Goal: Task Accomplishment & Management: Use online tool/utility

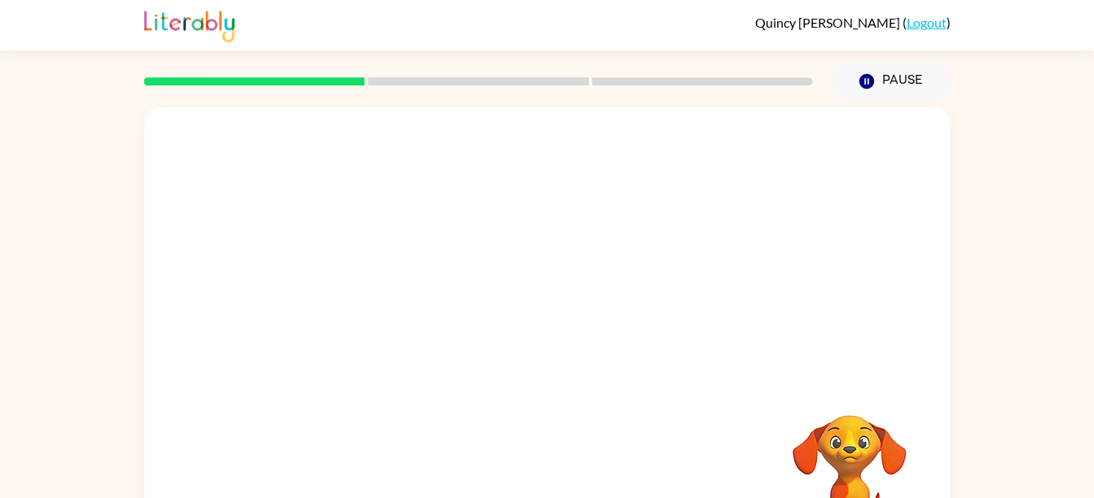
drag, startPoint x: 482, startPoint y: 393, endPoint x: 654, endPoint y: 386, distance: 172.0
click at [654, 386] on div "Your browser must support playing .mp4 files to use Literably. Please try using…" at bounding box center [547, 339] width 806 height 465
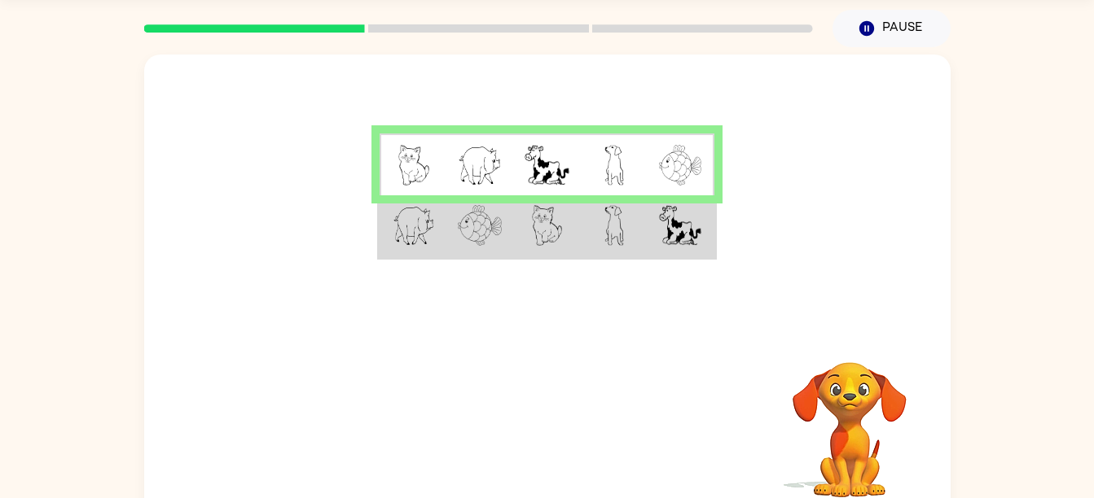
scroll to position [55, 0]
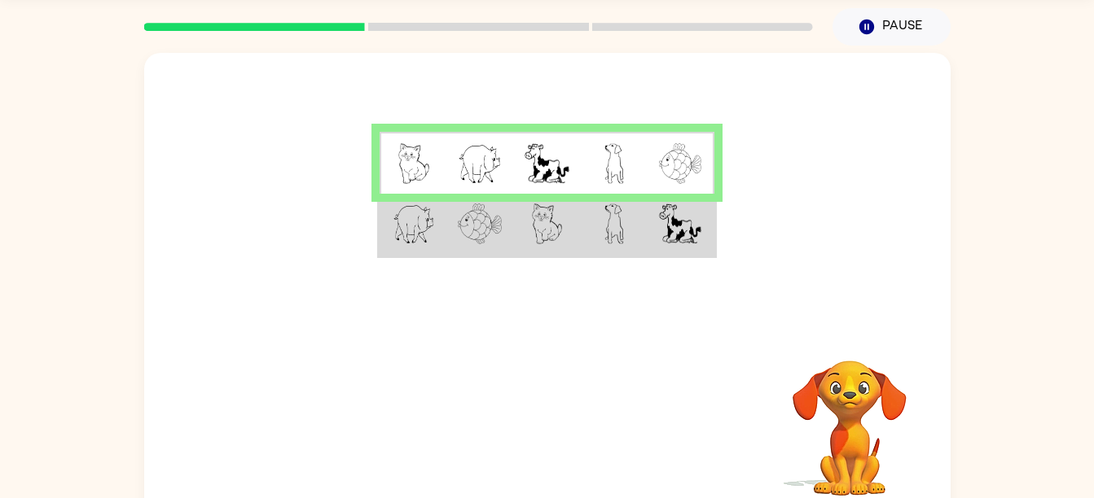
click at [552, 33] on div at bounding box center [478, 26] width 688 height 57
click at [600, 232] on td at bounding box center [614, 225] width 67 height 63
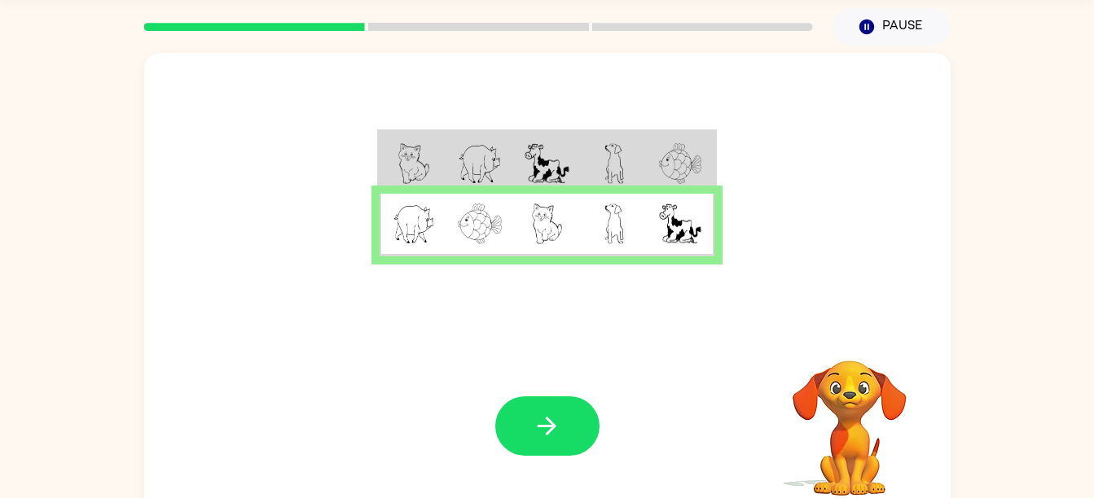
scroll to position [74, 0]
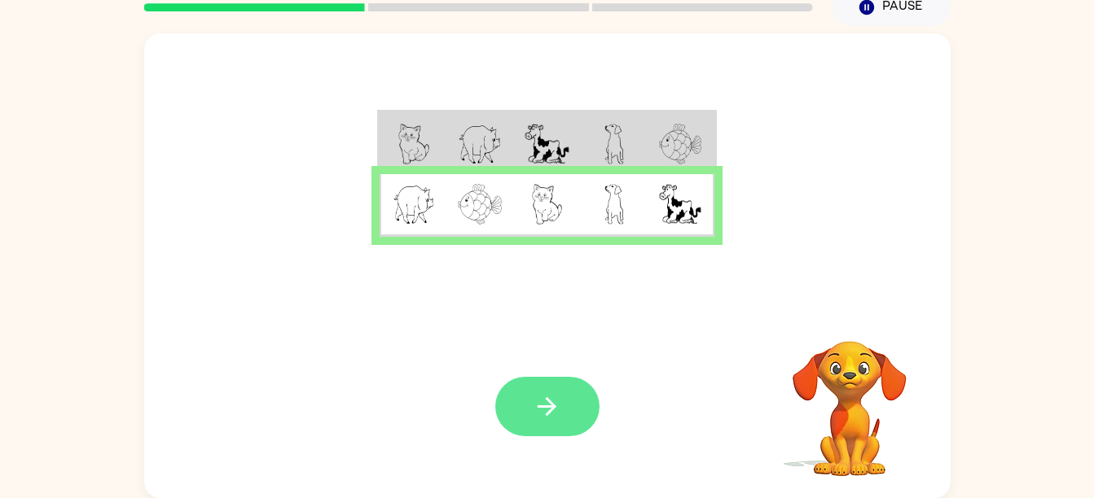
click at [538, 391] on button "button" at bounding box center [547, 406] width 104 height 59
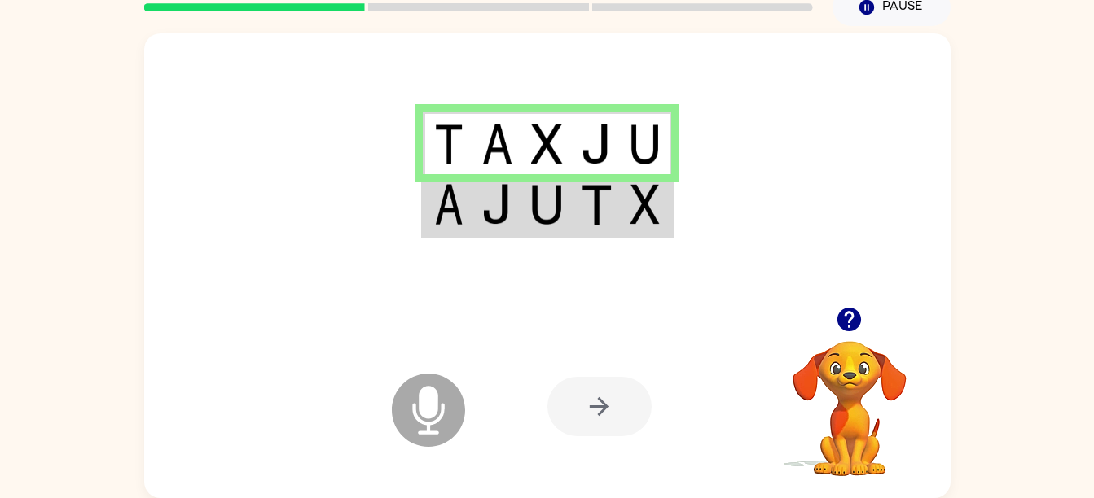
click at [432, 425] on icon at bounding box center [428, 410] width 73 height 73
click at [450, 450] on icon "Microphone The Microphone is here when it is your turn to talk" at bounding box center [510, 431] width 244 height 122
click at [461, 434] on icon "Microphone The Microphone is here when it is your turn to talk" at bounding box center [510, 431] width 244 height 122
click at [475, 434] on icon "Microphone The Microphone is here when it is your turn to talk" at bounding box center [510, 431] width 244 height 122
click at [476, 438] on icon "Microphone The Microphone is here when it is your turn to talk" at bounding box center [510, 431] width 244 height 122
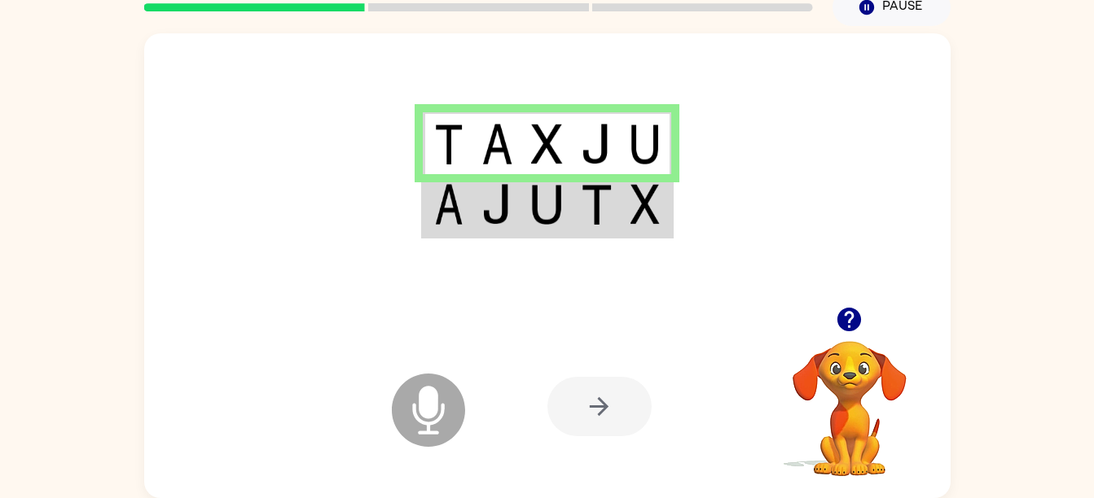
click at [464, 454] on icon "Microphone The Microphone is here when it is your turn to talk" at bounding box center [510, 431] width 244 height 122
click at [460, 465] on icon "Microphone The Microphone is here when it is your turn to talk" at bounding box center [510, 431] width 244 height 122
click at [458, 452] on icon "Microphone The Microphone is here when it is your turn to talk" at bounding box center [510, 431] width 244 height 122
click at [586, 150] on img at bounding box center [596, 144] width 31 height 41
click at [614, 129] on td at bounding box center [597, 143] width 50 height 63
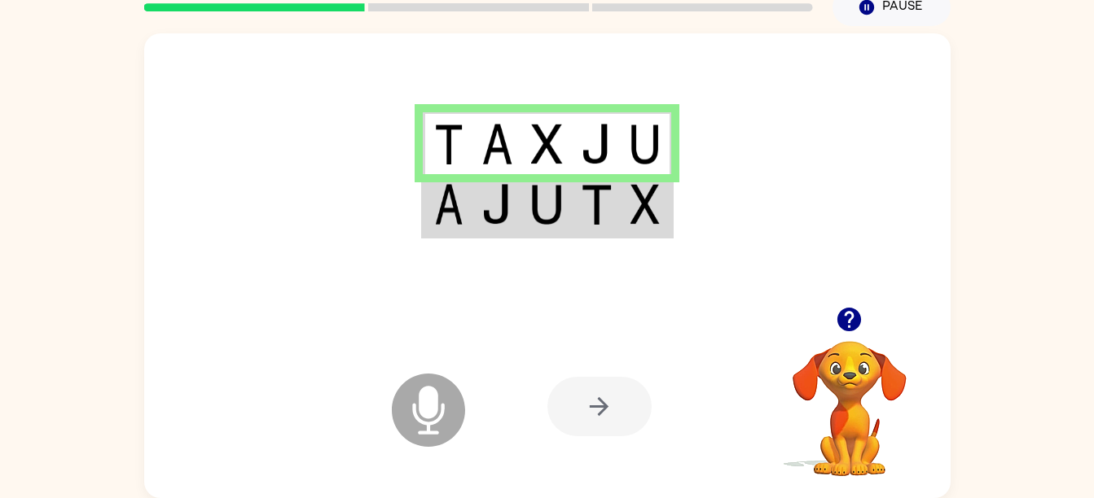
click at [607, 153] on img at bounding box center [596, 144] width 31 height 41
click at [581, 192] on img at bounding box center [596, 204] width 31 height 41
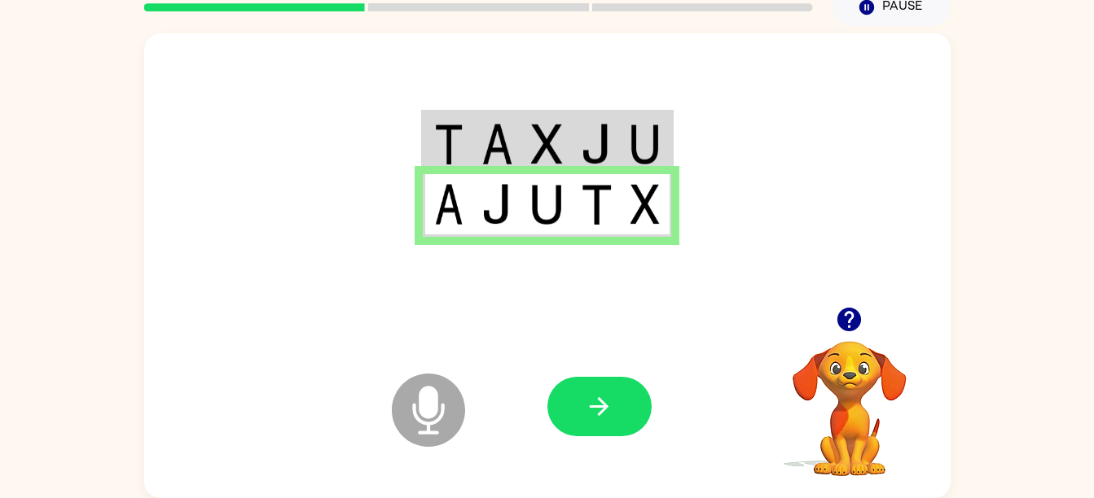
click at [579, 187] on td at bounding box center [597, 205] width 50 height 63
click at [581, 200] on img at bounding box center [596, 204] width 31 height 41
click at [576, 226] on td at bounding box center [597, 205] width 50 height 63
click at [590, 191] on img at bounding box center [596, 204] width 31 height 41
click at [576, 183] on td at bounding box center [597, 205] width 50 height 63
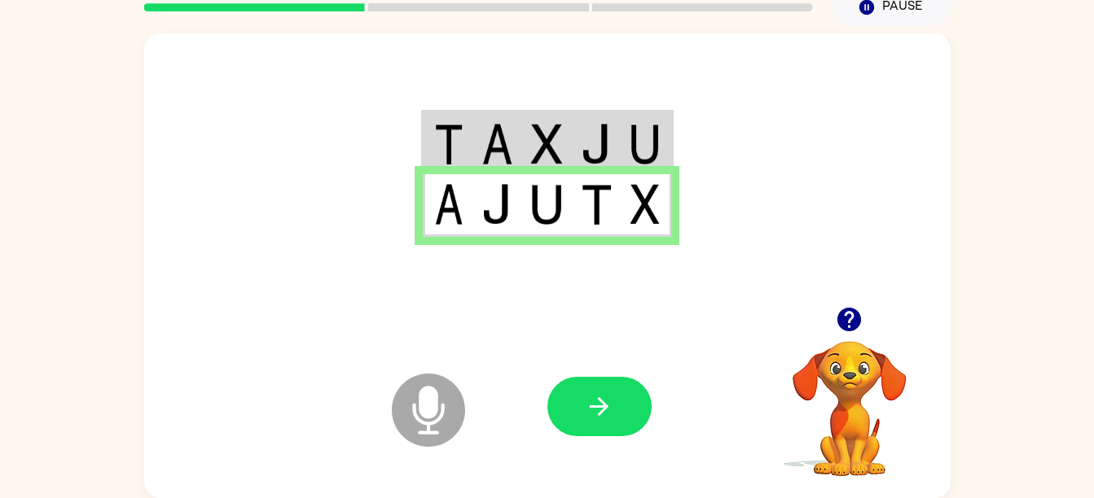
click at [555, 213] on img at bounding box center [546, 204] width 31 height 41
click at [573, 200] on td at bounding box center [597, 205] width 50 height 63
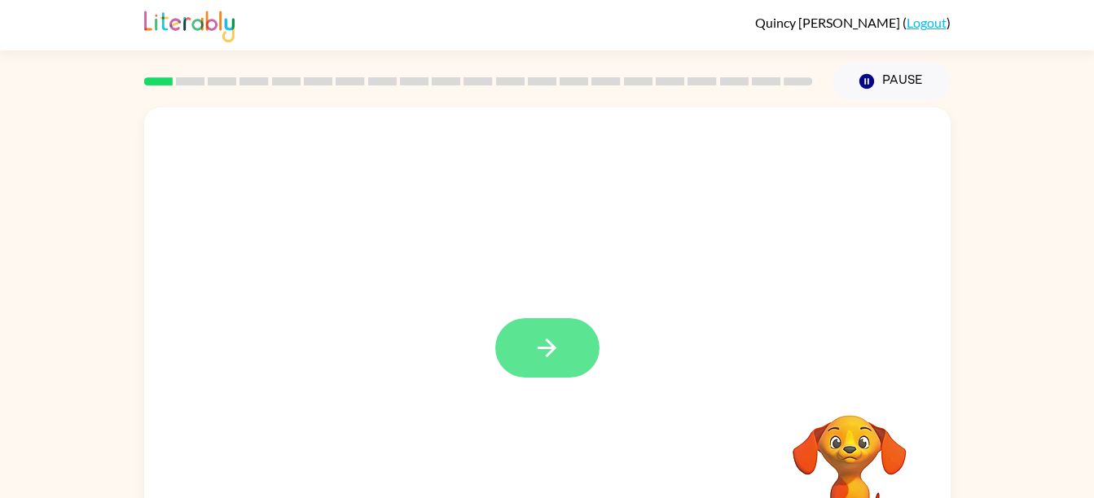
click at [547, 354] on icon "button" at bounding box center [546, 348] width 19 height 19
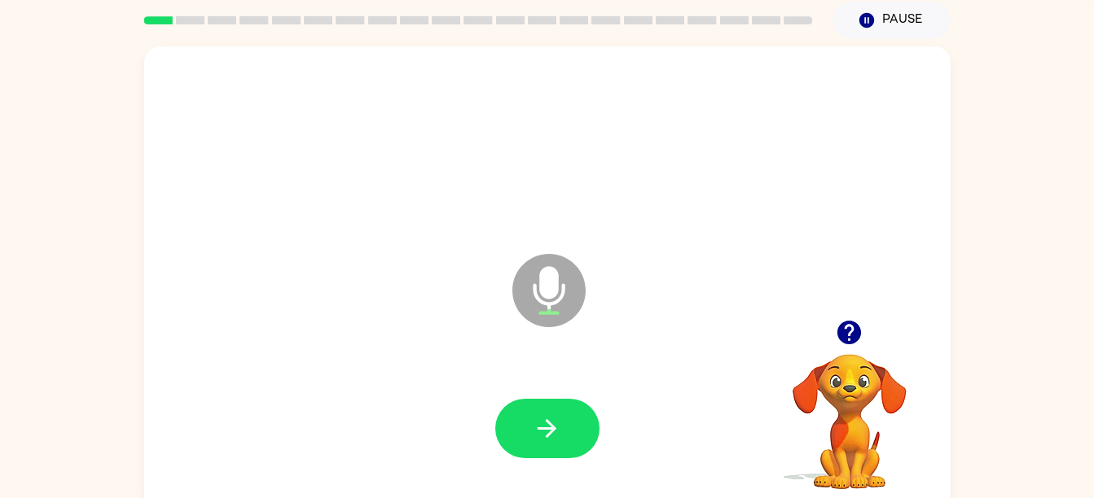
scroll to position [60, 0]
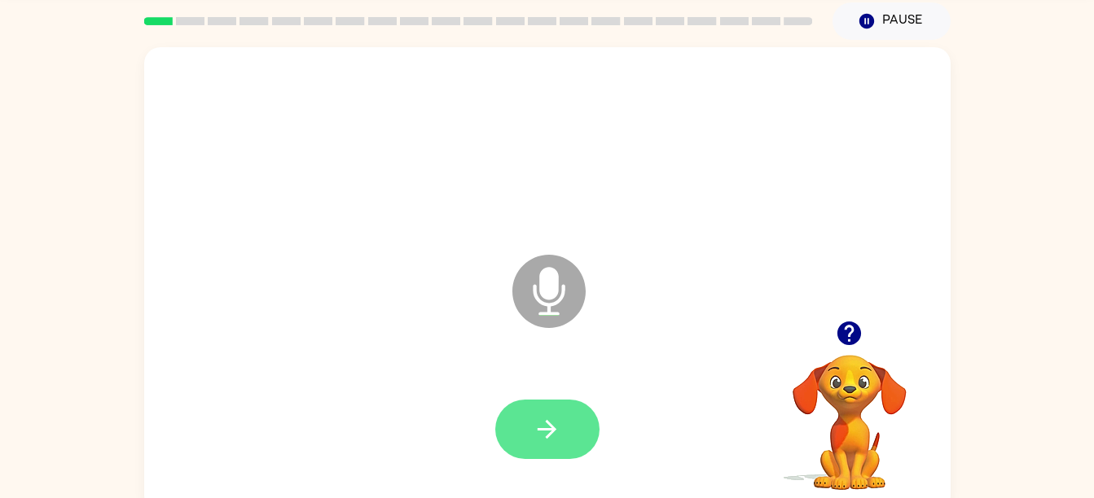
click at [560, 437] on icon "button" at bounding box center [547, 429] width 29 height 29
click at [518, 437] on button "button" at bounding box center [547, 429] width 104 height 59
click at [543, 454] on button "button" at bounding box center [547, 429] width 104 height 59
click at [537, 425] on icon "button" at bounding box center [547, 429] width 29 height 29
click at [555, 451] on button "button" at bounding box center [547, 429] width 104 height 59
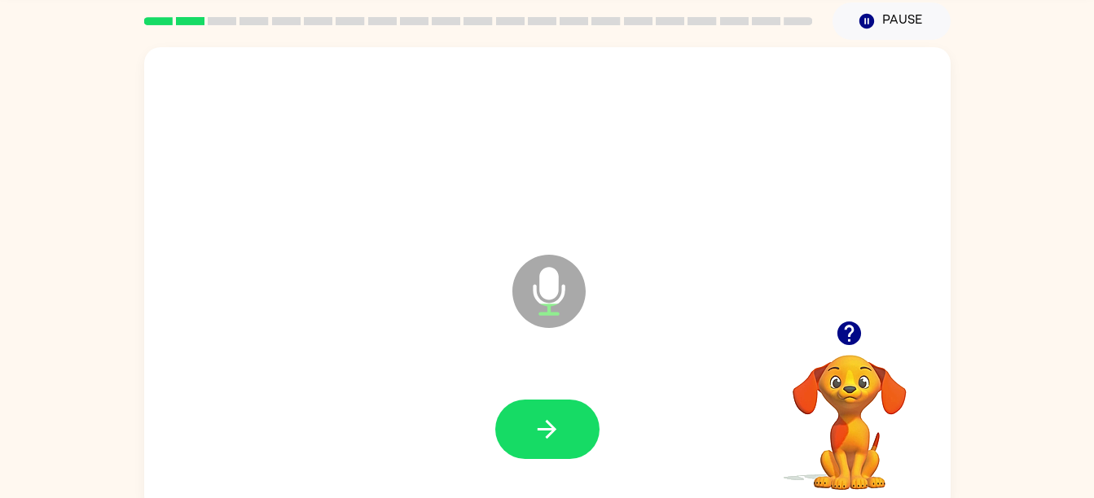
click at [520, 468] on div at bounding box center [547, 430] width 774 height 134
click at [581, 455] on button "button" at bounding box center [547, 429] width 104 height 59
click at [552, 443] on icon "button" at bounding box center [547, 429] width 29 height 29
click at [549, 445] on button "button" at bounding box center [547, 429] width 104 height 59
click at [484, 255] on div "Microphone The Microphone is here when it is your turn to talk" at bounding box center [507, 251] width 695 height 59
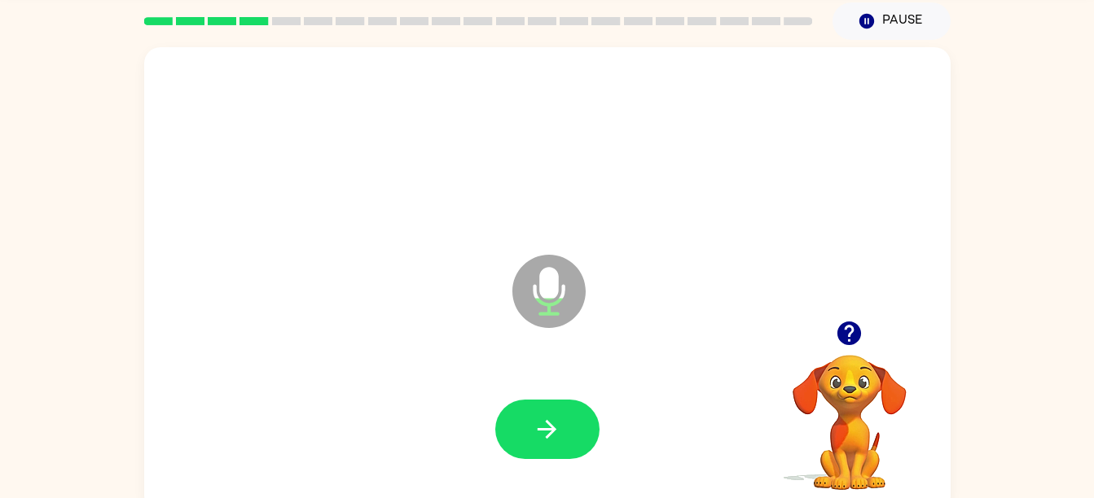
click at [849, 341] on icon "button" at bounding box center [849, 333] width 29 height 29
click at [573, 443] on button "button" at bounding box center [547, 429] width 104 height 59
click at [484, 255] on div "Microphone The Microphone is here when it is your turn to talk" at bounding box center [507, 251] width 695 height 59
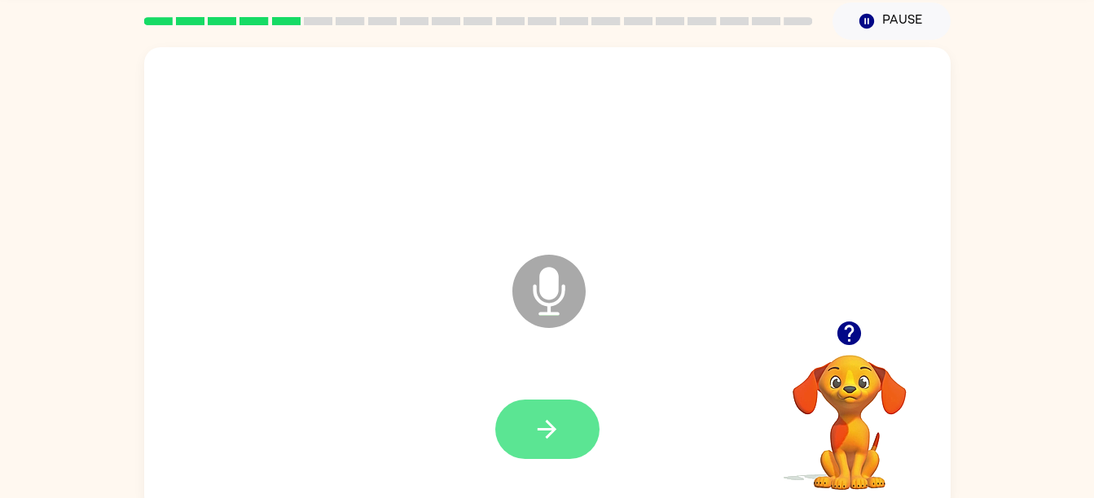
click at [566, 441] on button "button" at bounding box center [547, 429] width 104 height 59
click at [484, 255] on div "Microphone The Microphone is here when it is your turn to talk" at bounding box center [507, 251] width 695 height 59
click at [552, 454] on button "button" at bounding box center [547, 429] width 104 height 59
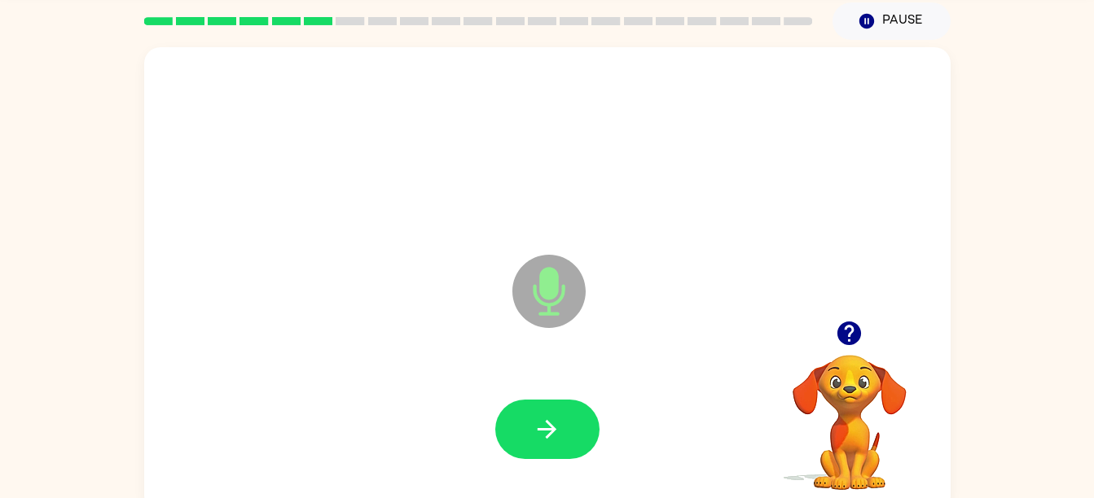
click at [484, 255] on div "Microphone The Microphone is here when it is your turn to talk" at bounding box center [507, 251] width 695 height 59
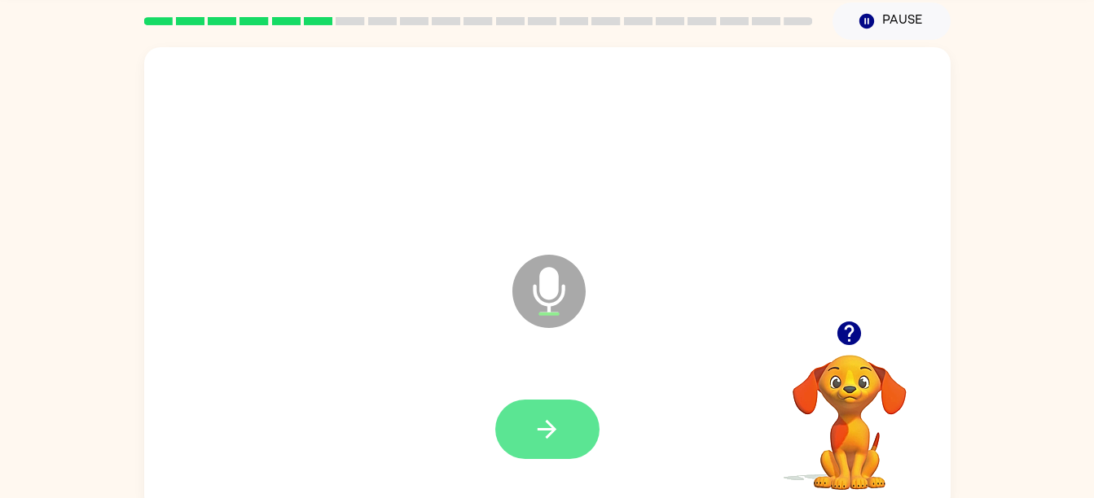
click at [520, 430] on button "button" at bounding box center [547, 429] width 104 height 59
click at [549, 458] on button "button" at bounding box center [547, 429] width 104 height 59
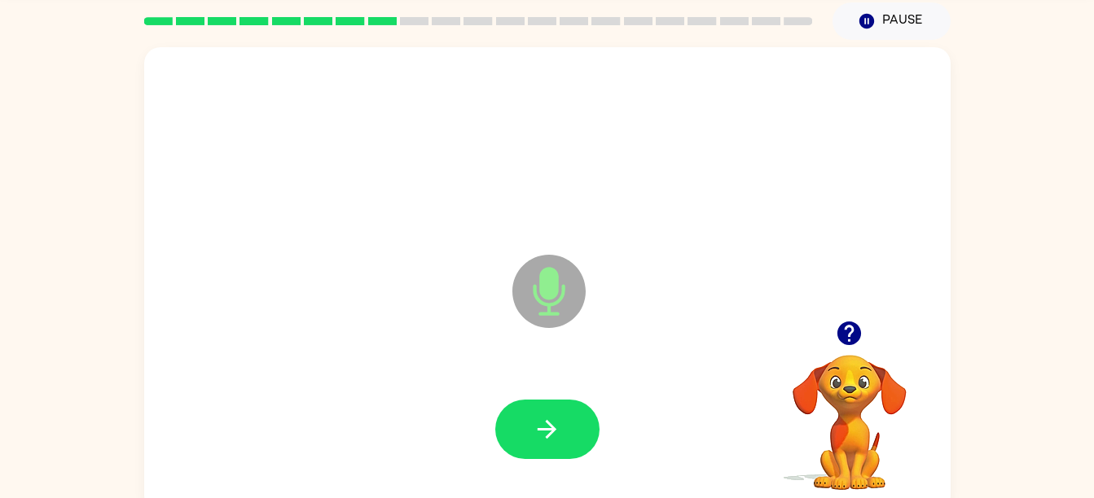
click at [484, 255] on div "Microphone The Microphone is here when it is your turn to talk" at bounding box center [507, 251] width 695 height 59
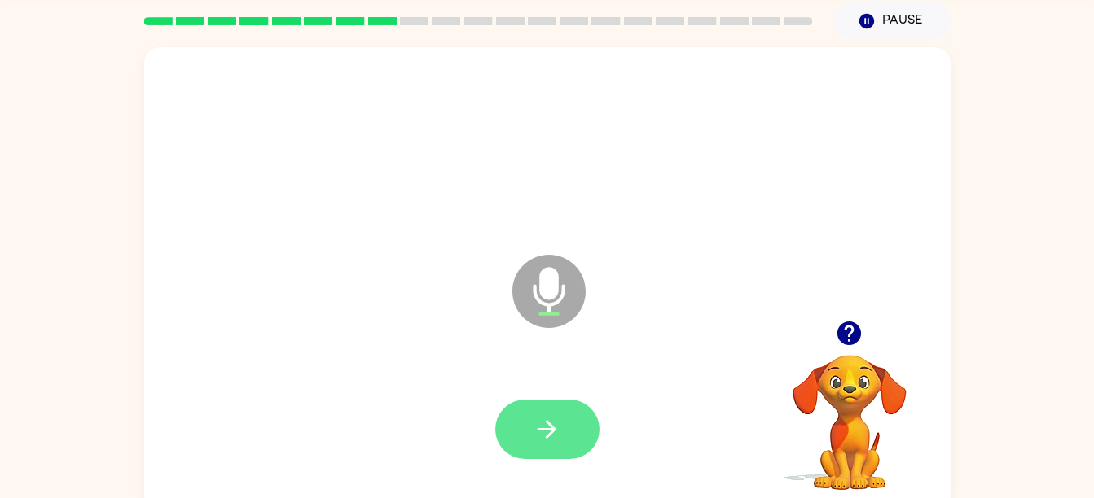
click at [533, 432] on icon "button" at bounding box center [547, 429] width 29 height 29
click at [518, 441] on button "button" at bounding box center [547, 429] width 104 height 59
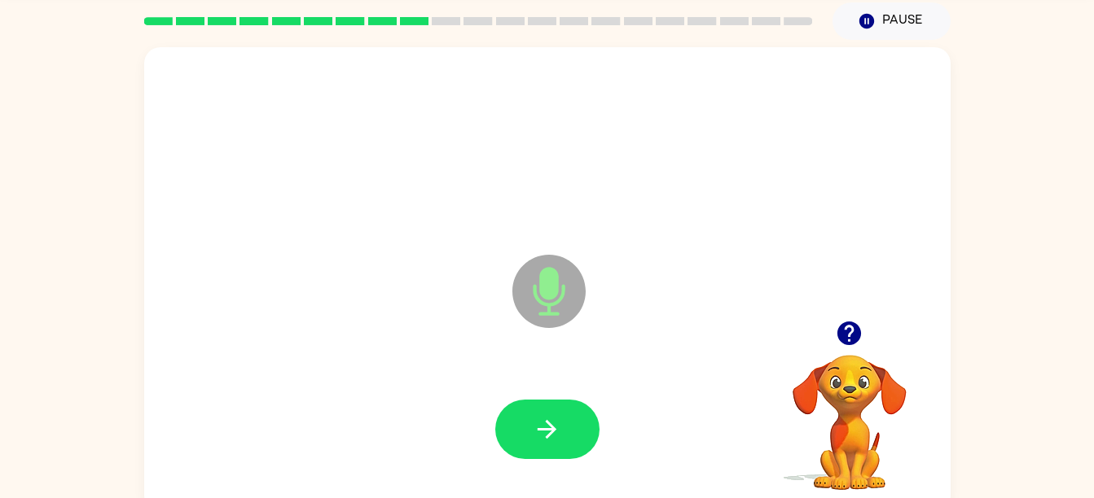
click at [484, 255] on div "Microphone The Microphone is here when it is your turn to talk" at bounding box center [507, 251] width 695 height 59
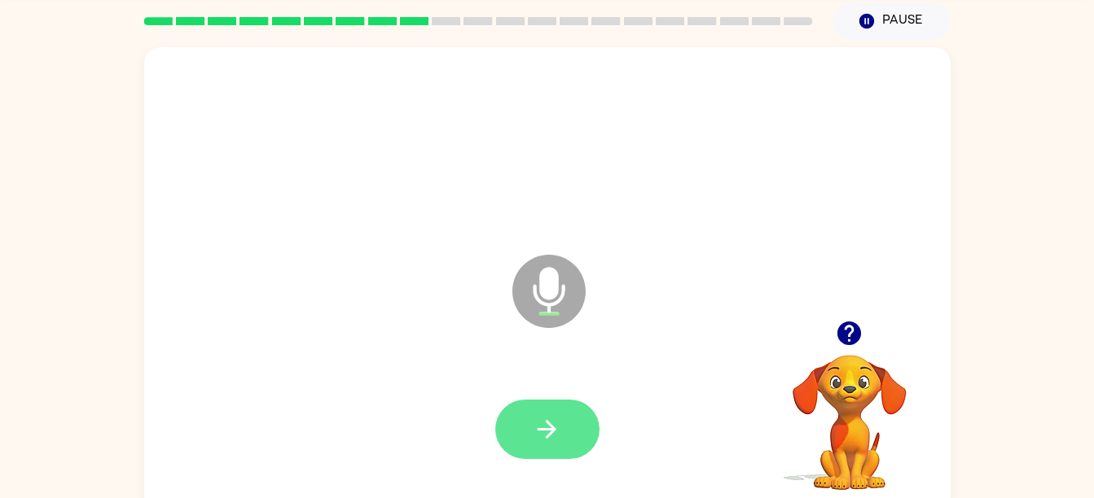
click at [525, 400] on button "button" at bounding box center [547, 429] width 104 height 59
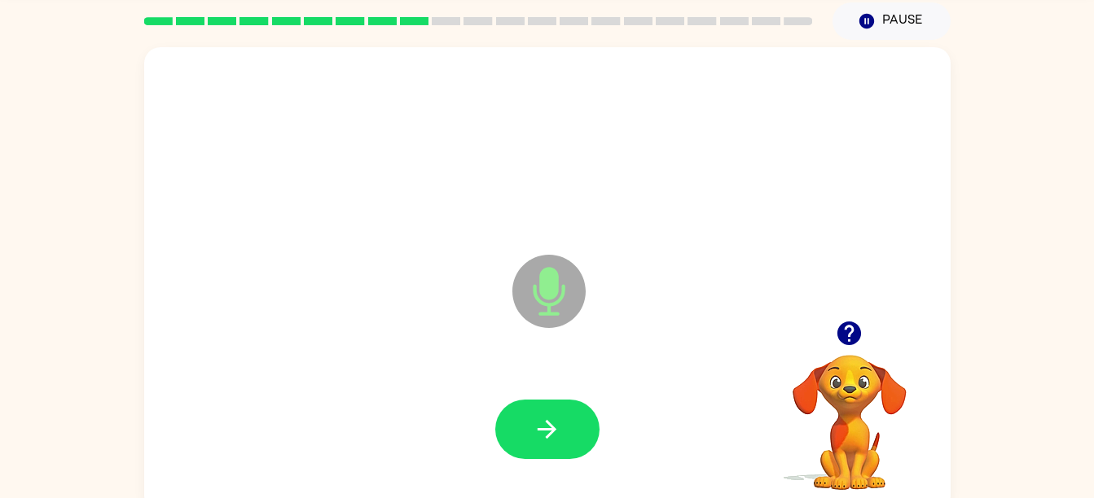
click at [860, 343] on icon "button" at bounding box center [849, 333] width 29 height 29
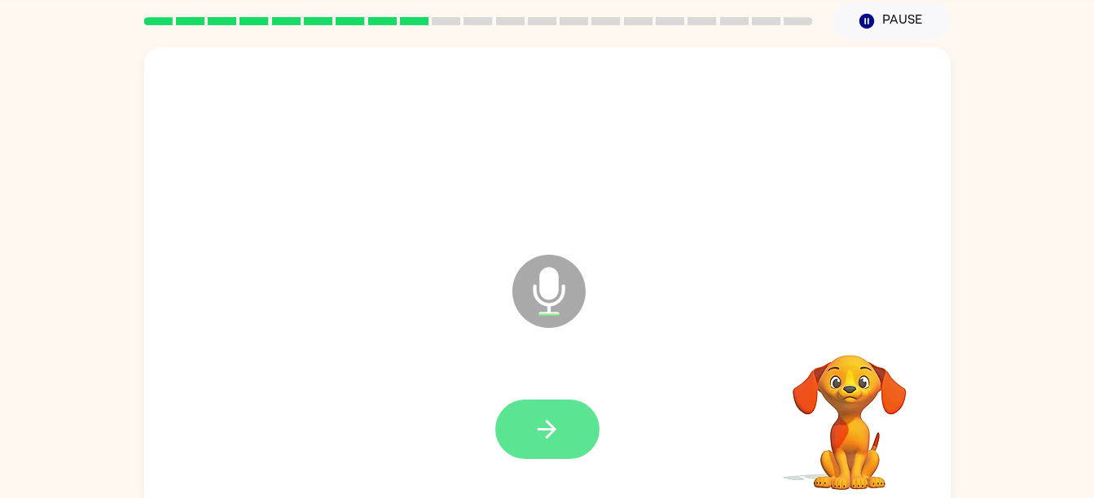
click at [558, 455] on button "button" at bounding box center [547, 429] width 104 height 59
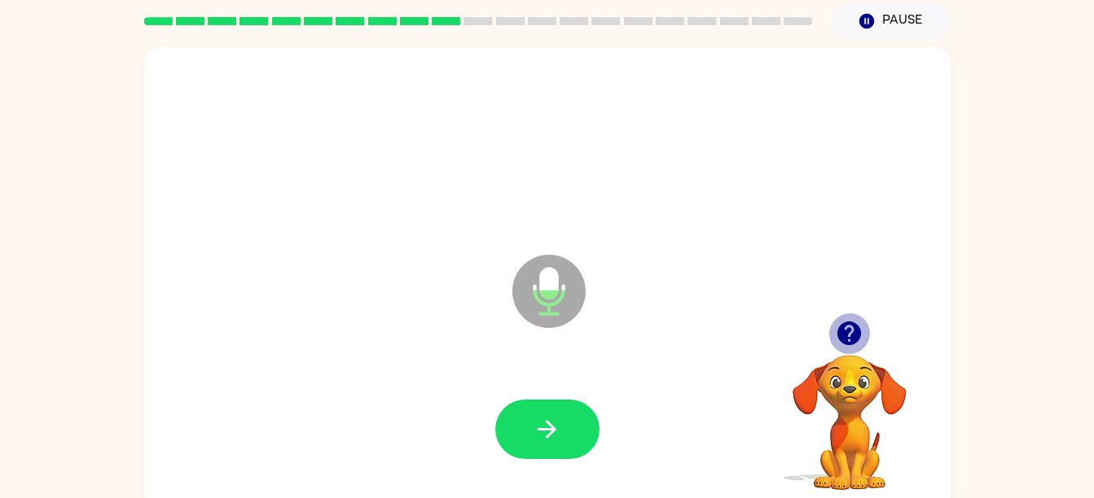
click at [860, 343] on icon "button" at bounding box center [849, 333] width 29 height 29
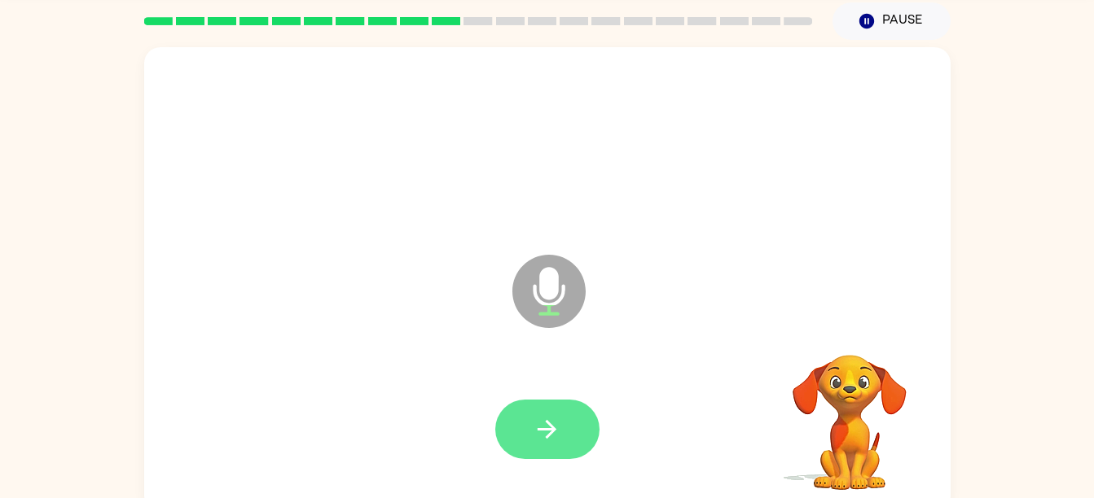
click at [539, 438] on icon "button" at bounding box center [547, 429] width 29 height 29
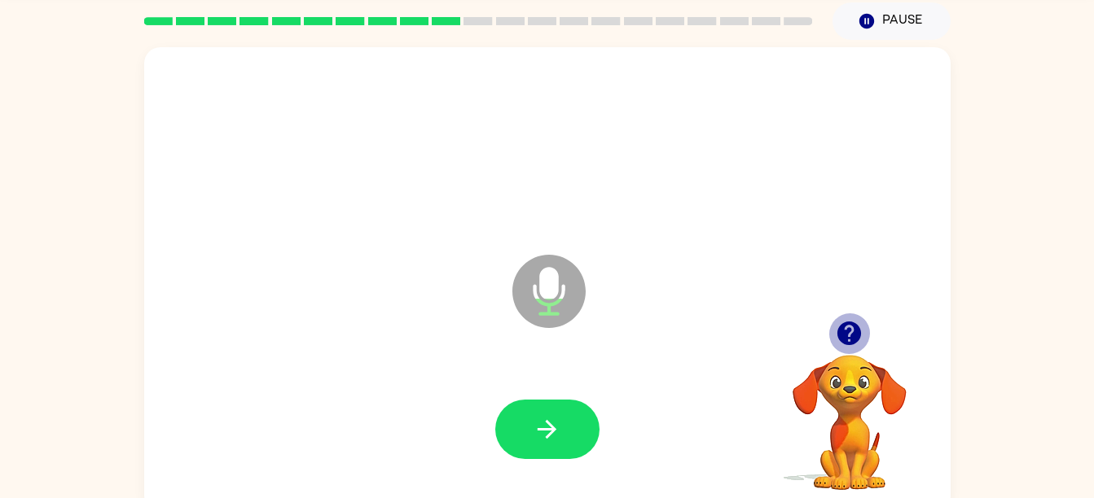
click at [860, 343] on icon "button" at bounding box center [849, 333] width 29 height 29
click at [555, 431] on icon "button" at bounding box center [546, 429] width 19 height 19
click at [860, 343] on icon "button" at bounding box center [849, 333] width 29 height 29
click at [565, 445] on button "button" at bounding box center [547, 429] width 104 height 59
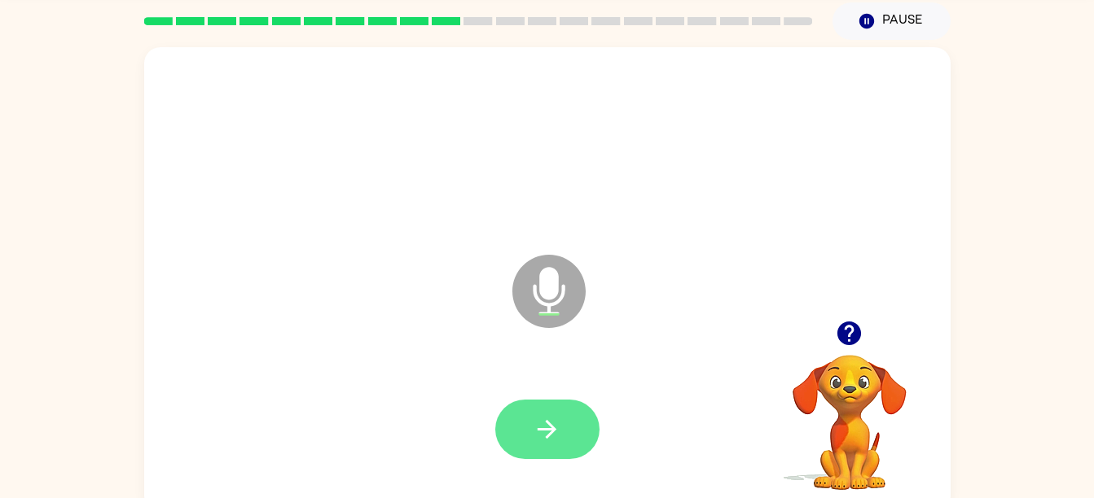
click at [581, 441] on button "button" at bounding box center [547, 429] width 104 height 59
click at [553, 457] on button "button" at bounding box center [547, 429] width 104 height 59
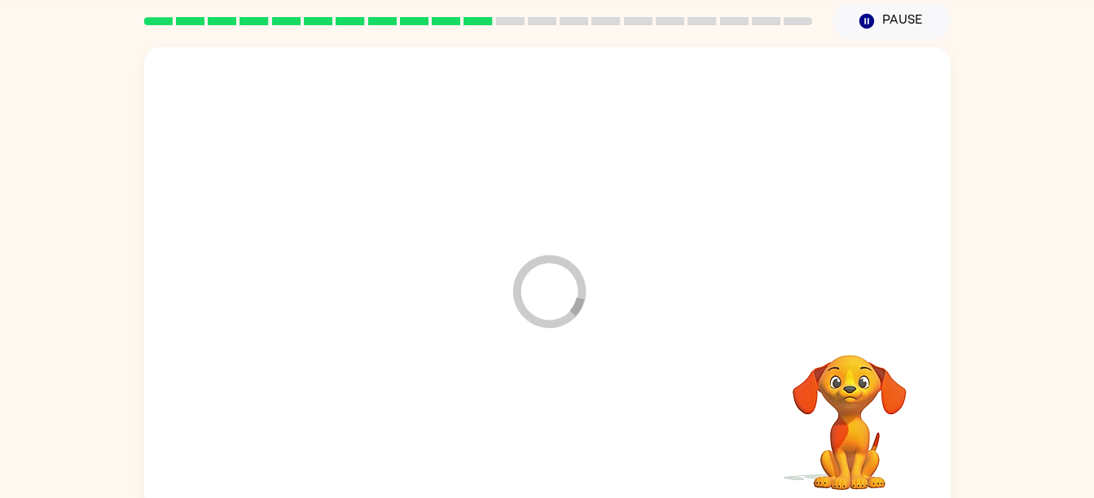
click at [542, 454] on div at bounding box center [547, 430] width 774 height 134
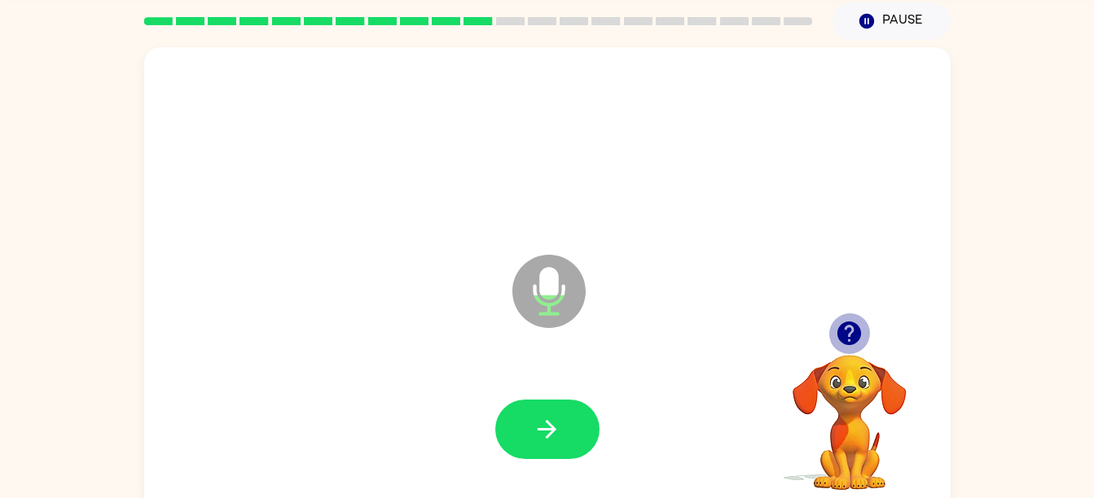
click at [860, 343] on icon "button" at bounding box center [849, 333] width 29 height 29
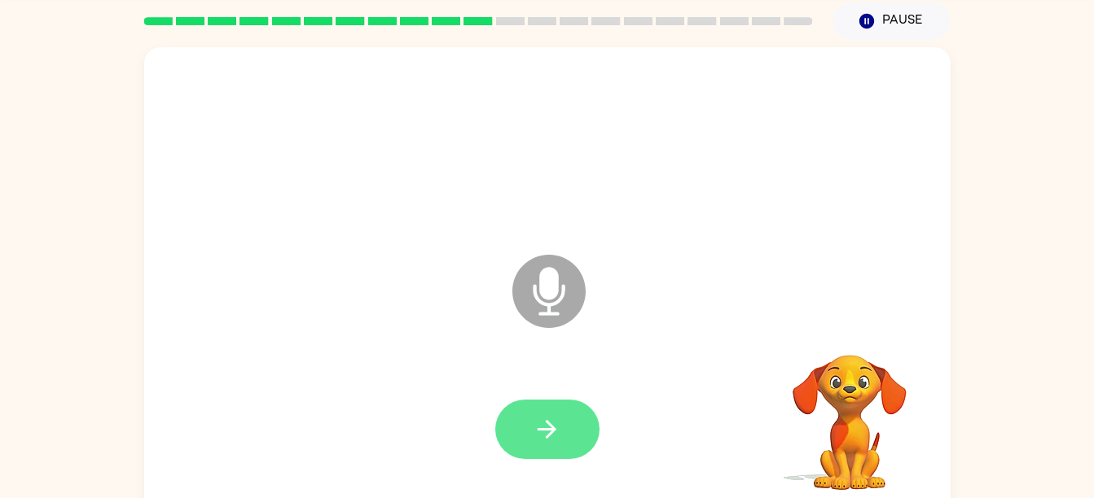
click at [539, 457] on button "button" at bounding box center [547, 429] width 104 height 59
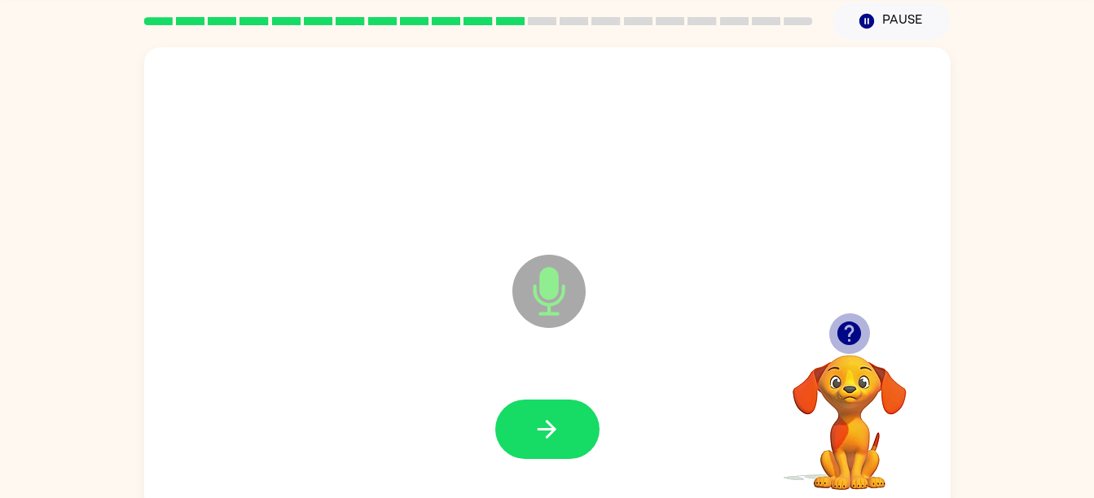
click at [860, 343] on icon "button" at bounding box center [849, 333] width 29 height 29
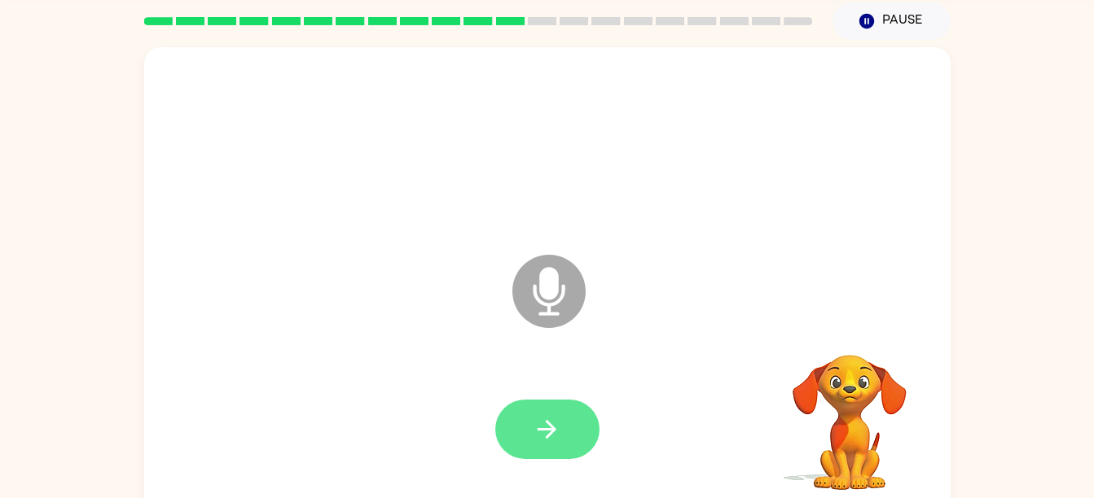
click at [560, 458] on button "button" at bounding box center [547, 429] width 104 height 59
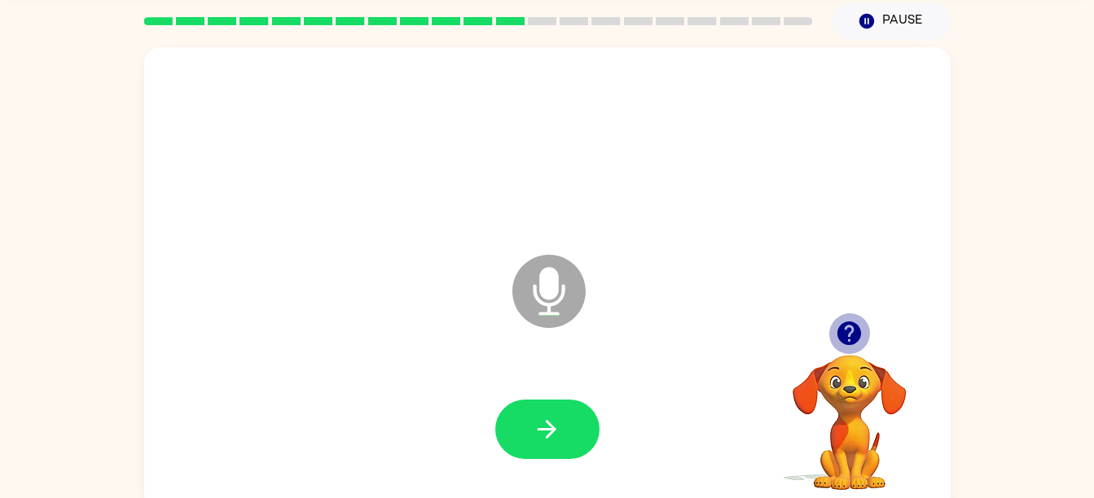
click at [860, 343] on icon "button" at bounding box center [849, 333] width 29 height 29
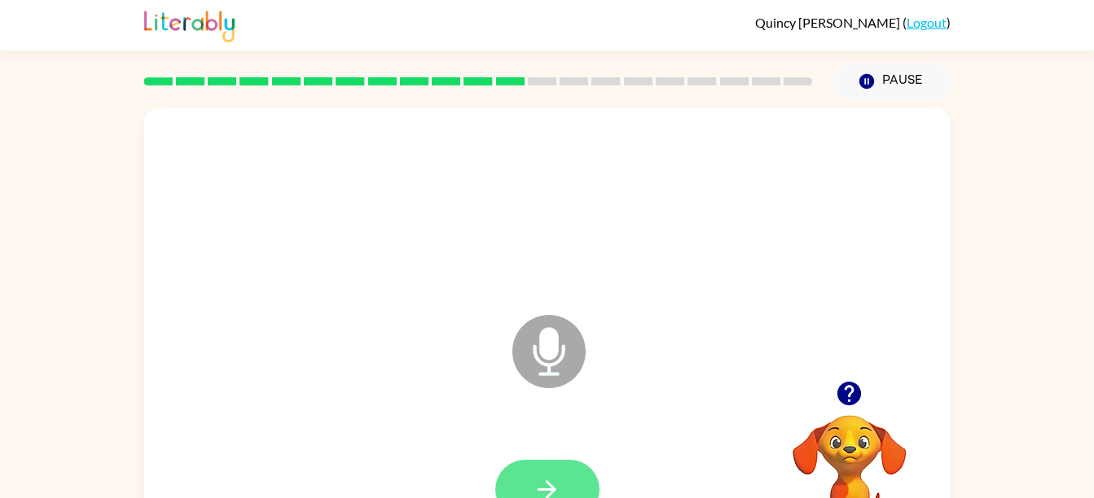
click at [546, 488] on icon "button" at bounding box center [547, 490] width 29 height 29
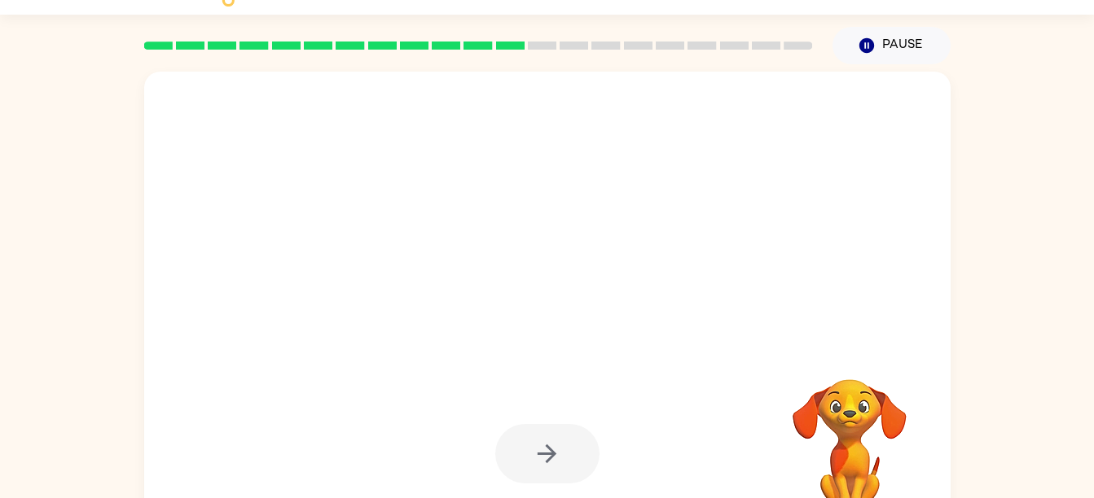
scroll to position [38, 0]
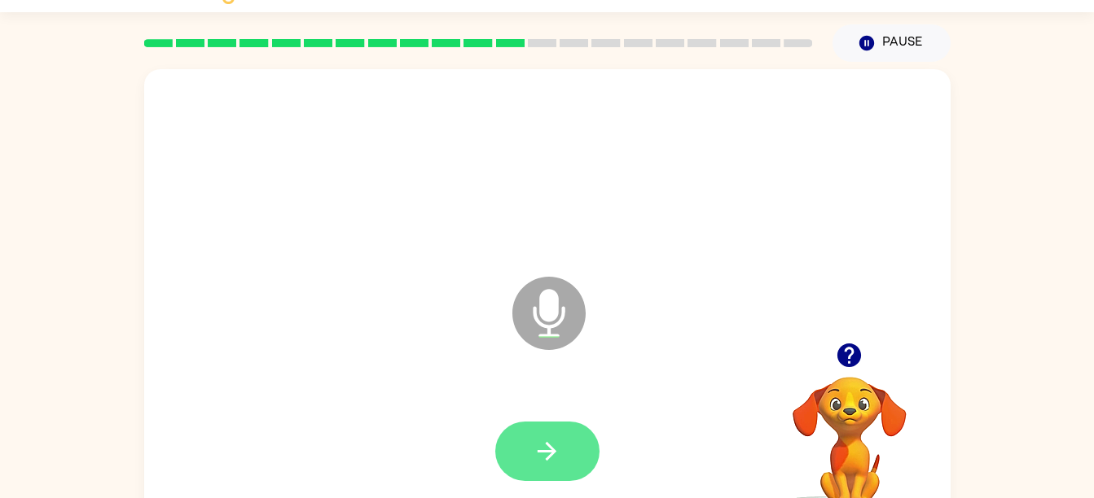
click at [544, 474] on button "button" at bounding box center [547, 451] width 104 height 59
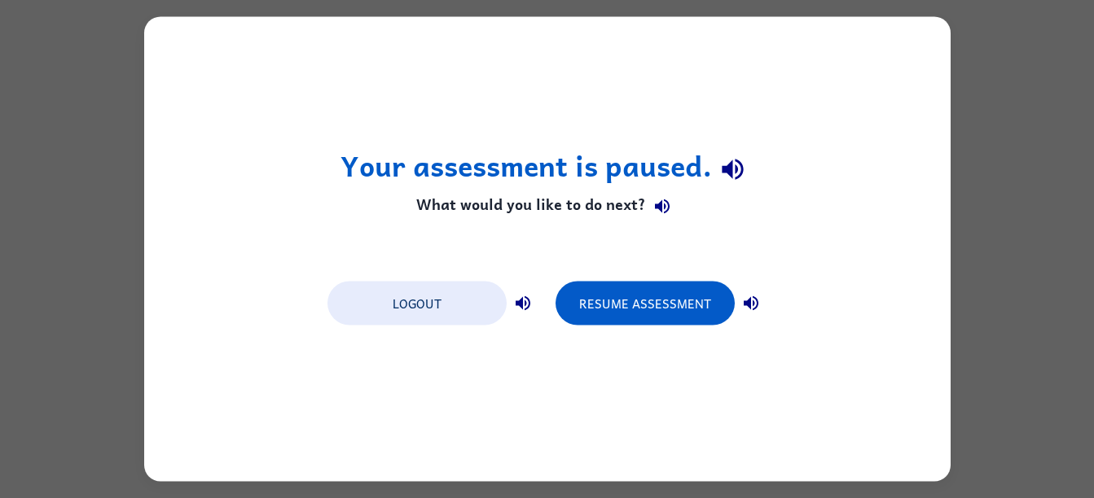
scroll to position [0, 0]
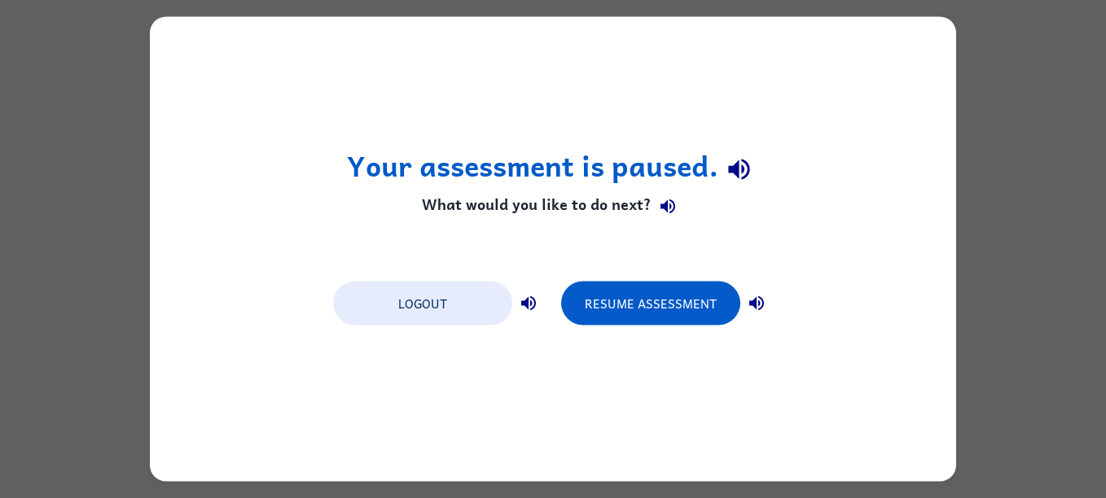
click at [1013, 156] on div "Your assessment is paused. What would you like to do next? Logout Resume Assess…" at bounding box center [553, 249] width 1106 height 498
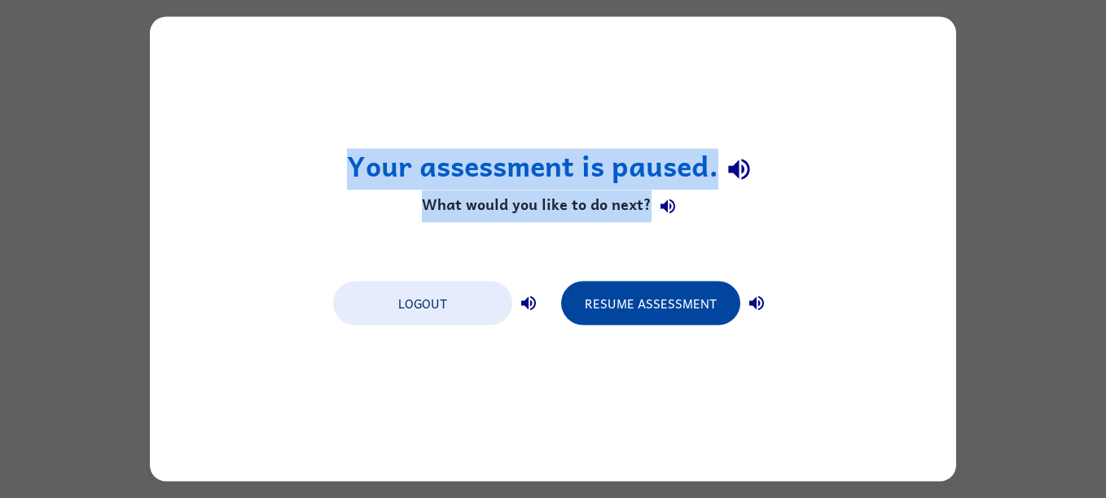
drag, startPoint x: 1013, startPoint y: 156, endPoint x: 667, endPoint y: 305, distance: 377.2
click at [667, 305] on div "Your assessment is paused. What would you like to do next? Logout Resume Assess…" at bounding box center [553, 249] width 1106 height 498
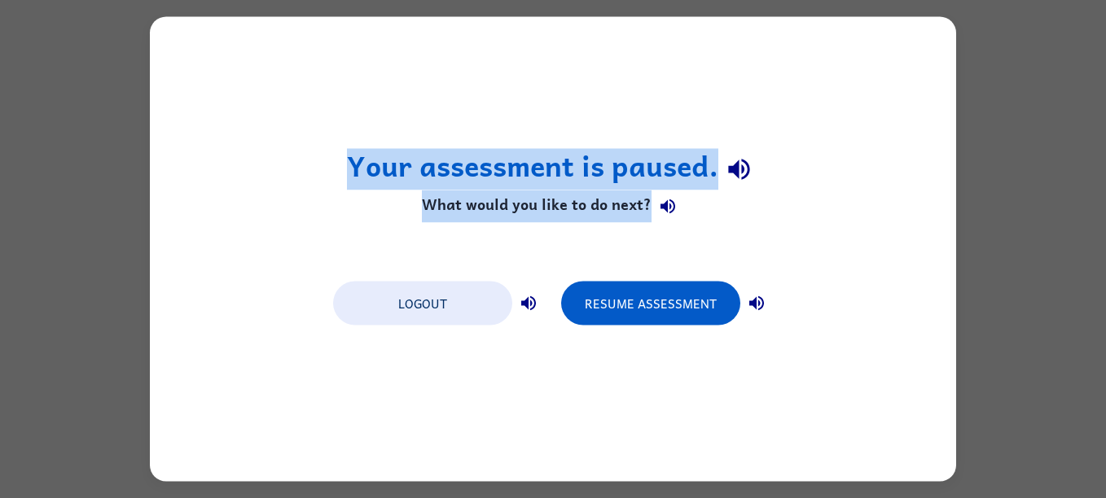
drag, startPoint x: 667, startPoint y: 305, endPoint x: 910, endPoint y: 179, distance: 273.5
click at [910, 179] on div "Your assessment is paused. What would you like to do next? Logout Resume Assess…" at bounding box center [553, 249] width 806 height 465
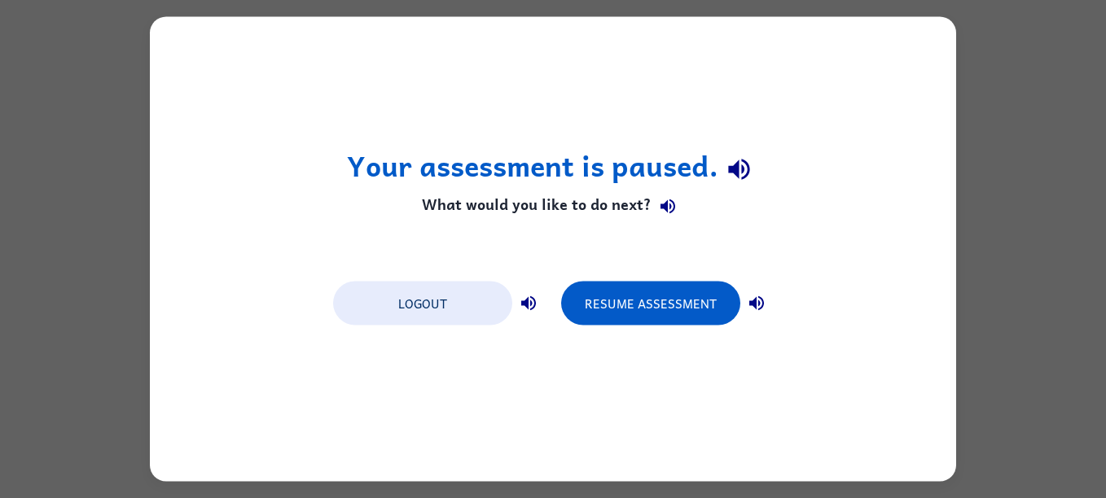
click at [910, 179] on div "Your assessment is paused. What would you like to do next? Logout Resume Assess…" at bounding box center [553, 249] width 806 height 465
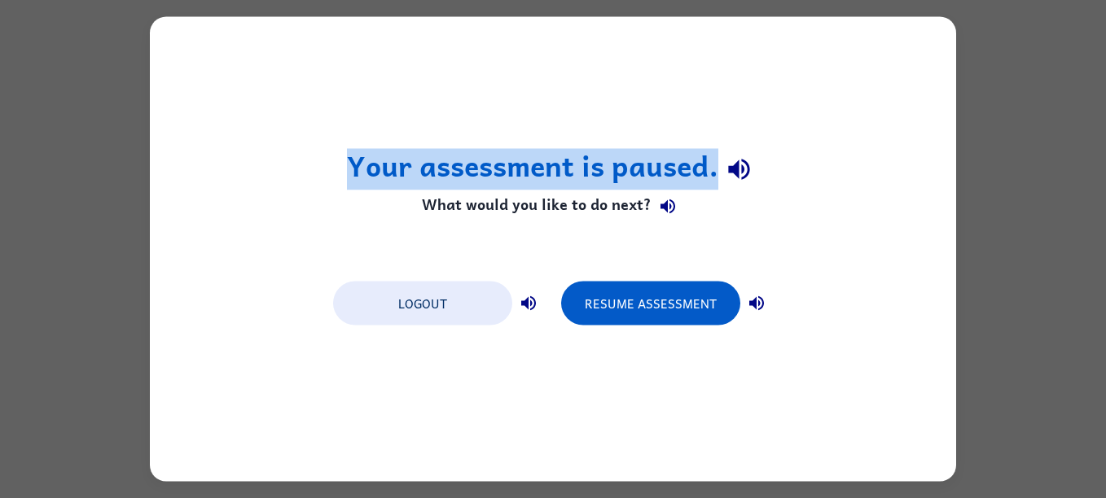
click at [910, 179] on div "Your assessment is paused. What would you like to do next? Logout Resume Assess…" at bounding box center [553, 249] width 806 height 465
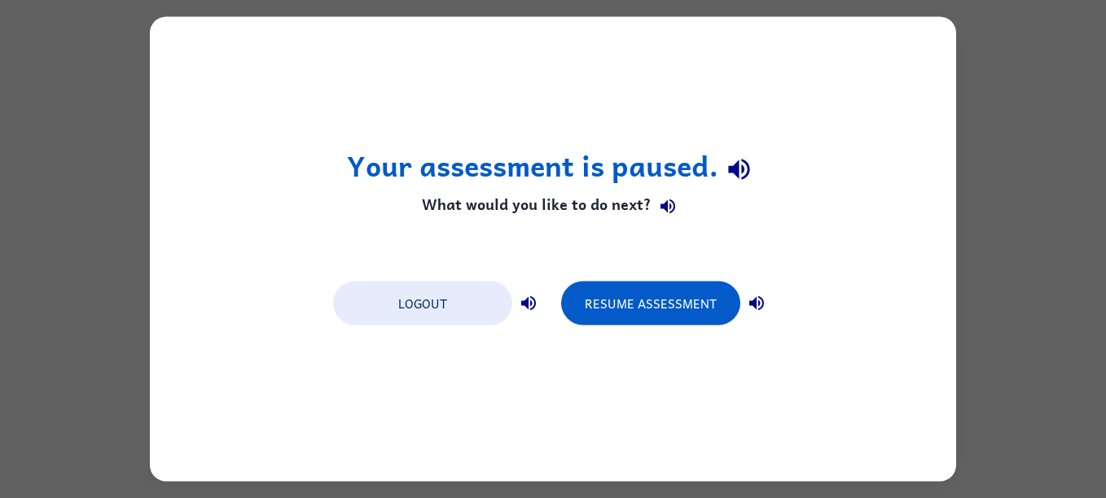
drag, startPoint x: 910, startPoint y: 179, endPoint x: 1103, endPoint y: 158, distance: 195.0
click at [1093, 158] on div "Your assessment is paused. What would you like to do next? Logout Resume Assess…" at bounding box center [553, 249] width 1106 height 498
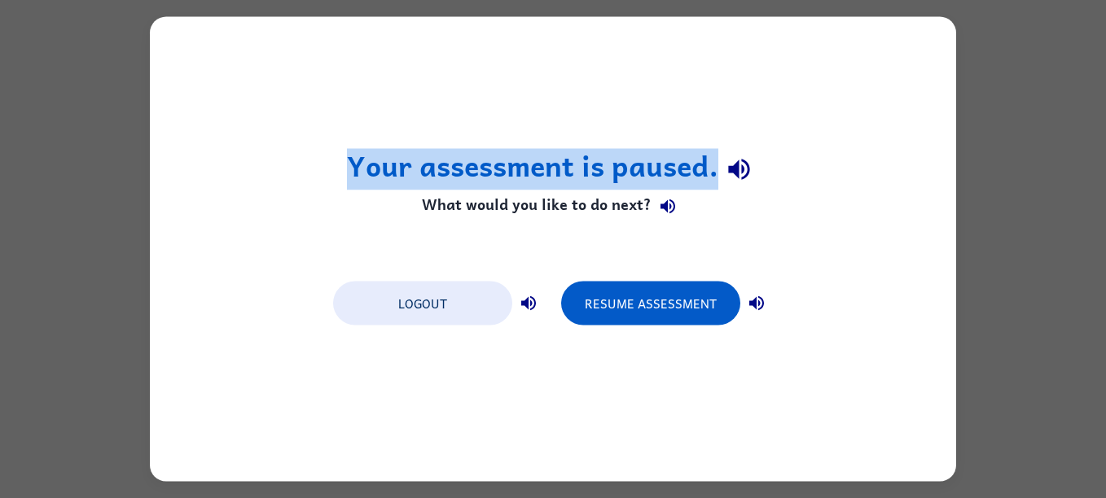
click at [1093, 158] on div "Your assessment is paused. What would you like to do next? Logout Resume Assess…" at bounding box center [553, 249] width 1106 height 498
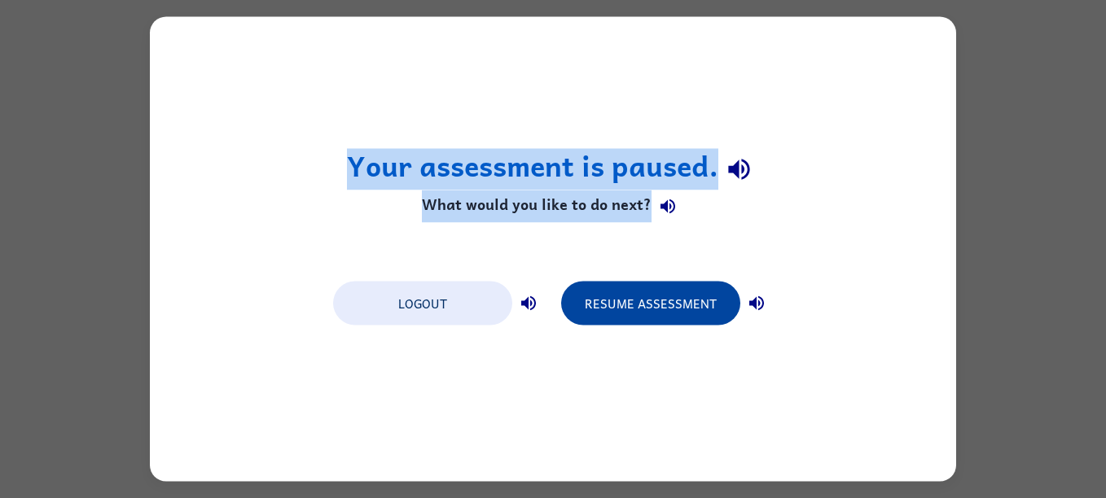
drag, startPoint x: 1103, startPoint y: 158, endPoint x: 606, endPoint y: 303, distance: 518.3
click at [606, 303] on div "Your assessment is paused. What would you like to do next? Logout Resume Assess…" at bounding box center [553, 249] width 1106 height 498
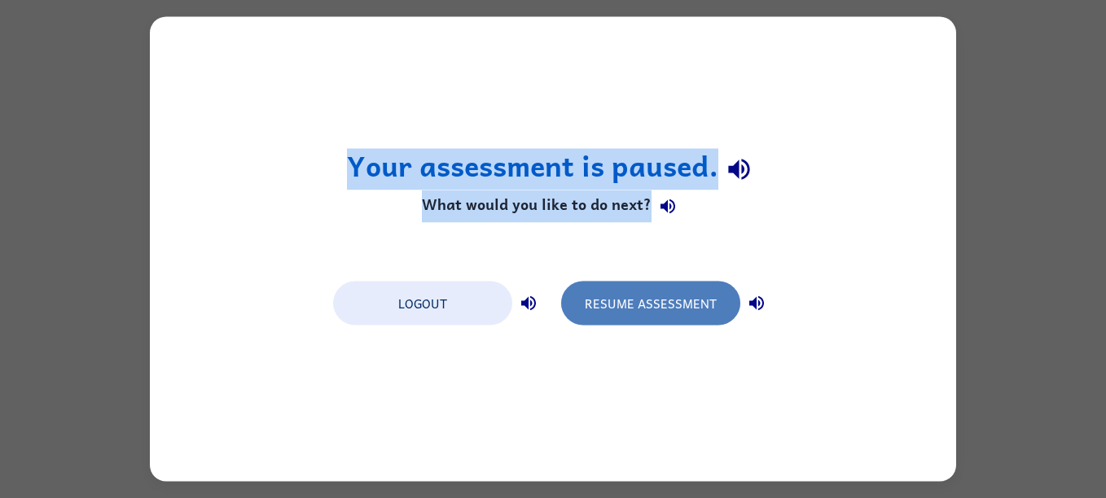
click at [606, 303] on button "Resume Assessment" at bounding box center [650, 304] width 179 height 44
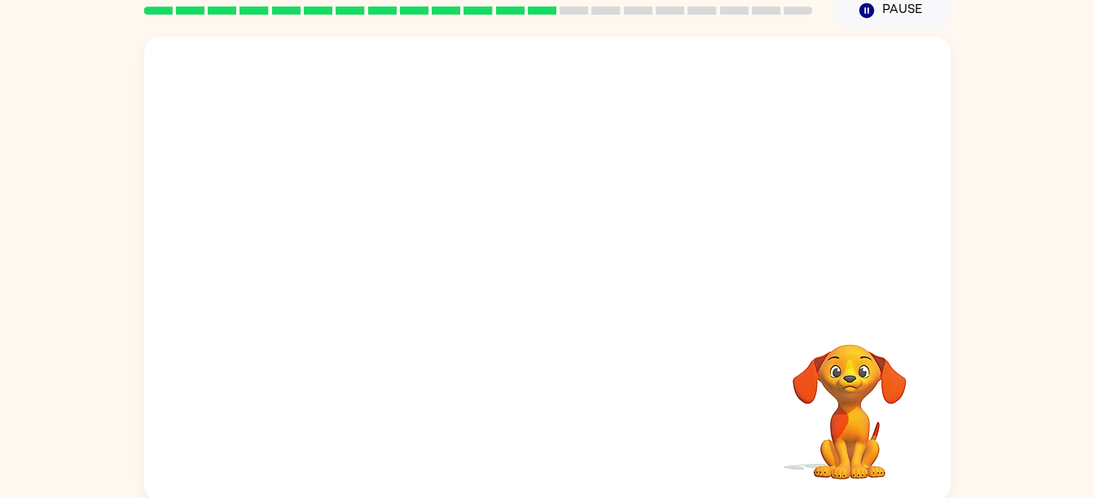
scroll to position [74, 0]
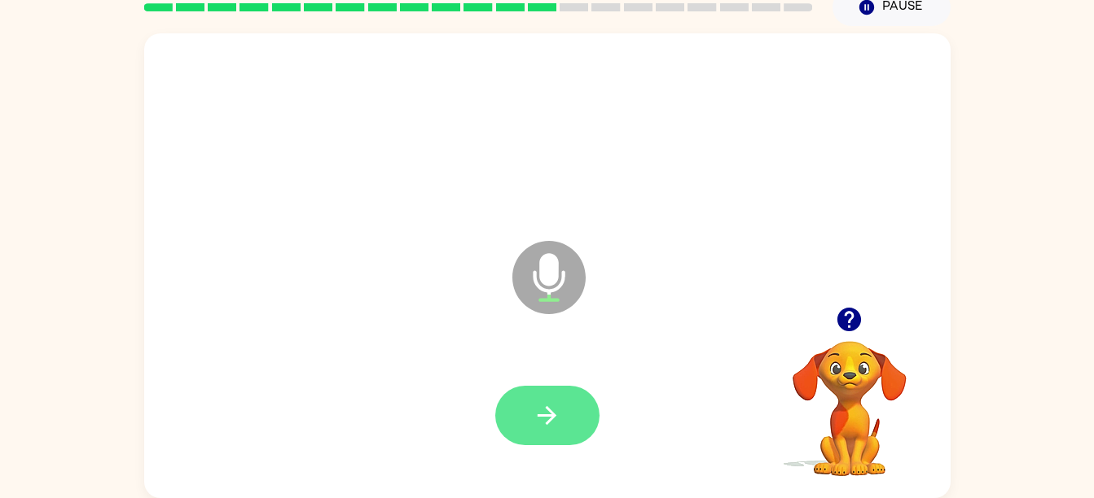
click at [534, 443] on button "button" at bounding box center [547, 415] width 104 height 59
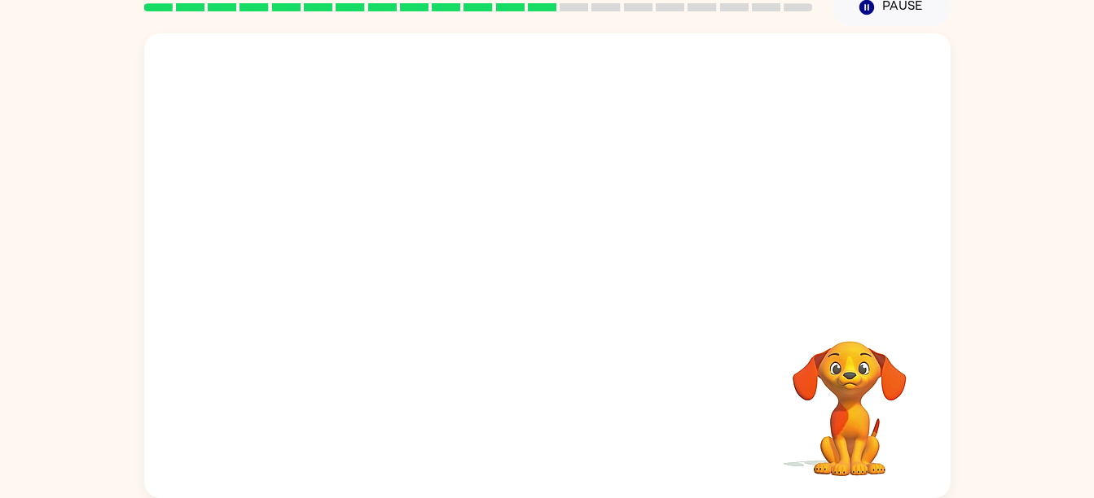
scroll to position [63, 0]
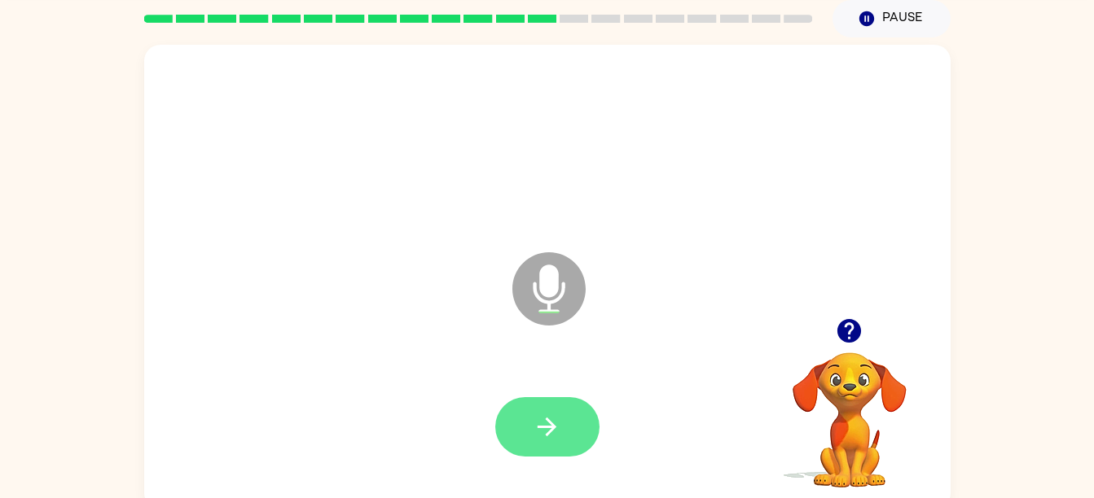
click at [528, 444] on button "button" at bounding box center [547, 426] width 104 height 59
click at [549, 431] on icon "button" at bounding box center [547, 427] width 29 height 29
click at [555, 456] on button "button" at bounding box center [547, 426] width 104 height 59
click at [522, 431] on button "button" at bounding box center [547, 426] width 104 height 59
click at [548, 433] on icon "button" at bounding box center [546, 427] width 19 height 19
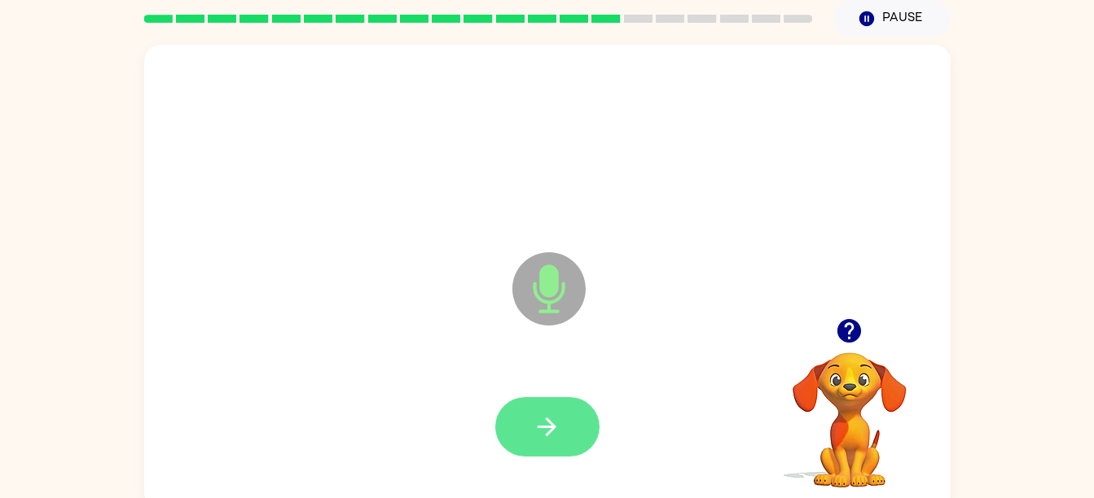
click at [547, 426] on icon "button" at bounding box center [546, 427] width 19 height 19
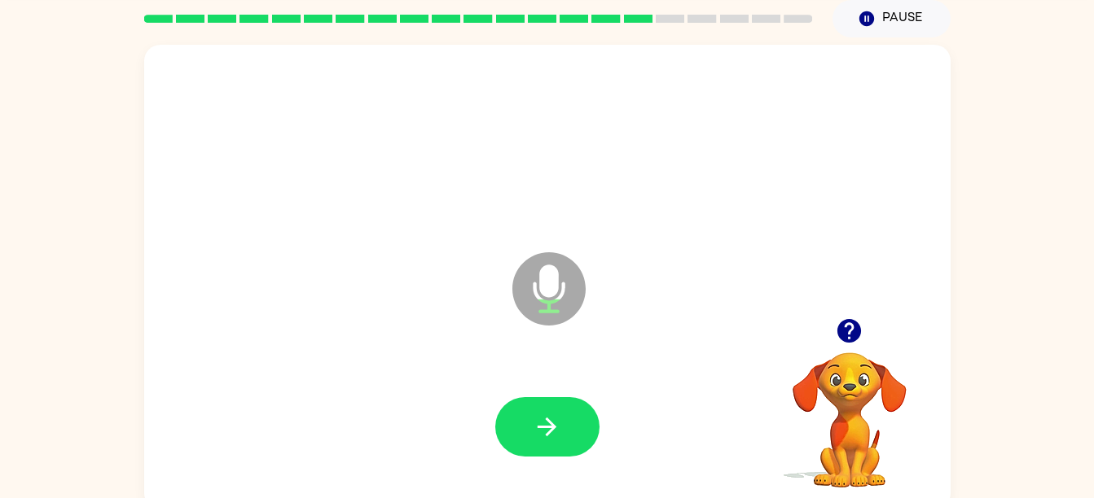
click at [563, 484] on div at bounding box center [547, 428] width 774 height 134
click at [546, 410] on button "button" at bounding box center [547, 426] width 104 height 59
click at [531, 439] on button "button" at bounding box center [547, 426] width 104 height 59
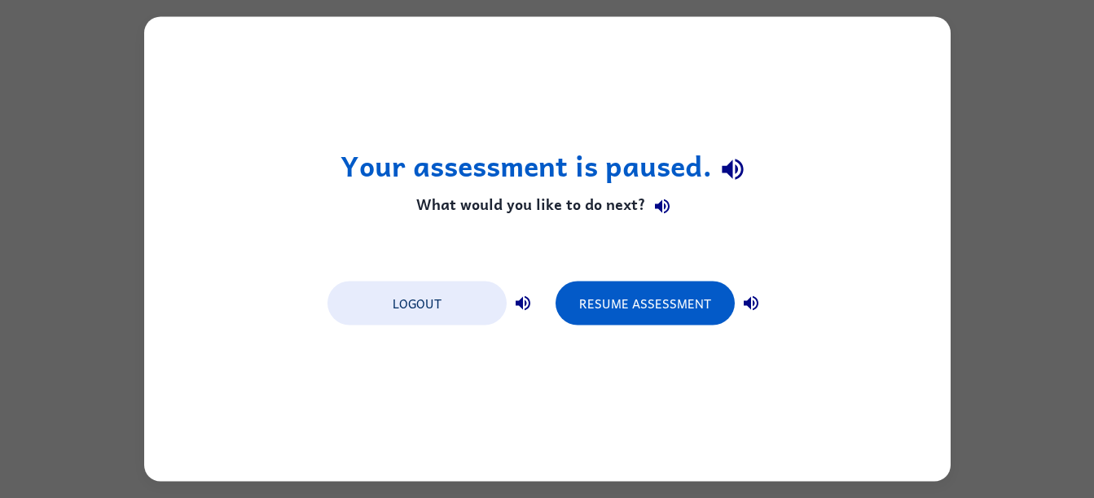
scroll to position [0, 0]
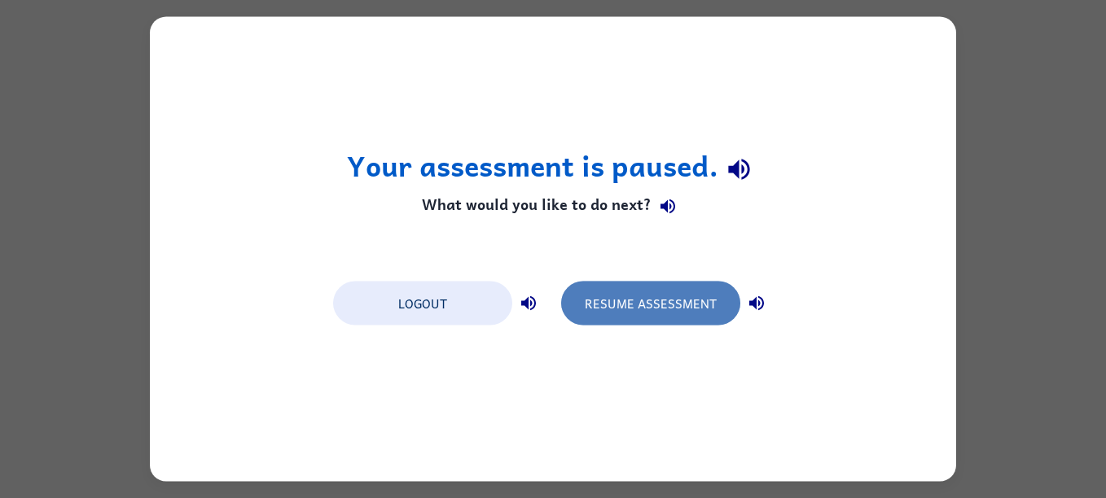
click at [704, 312] on button "Resume Assessment" at bounding box center [650, 304] width 179 height 44
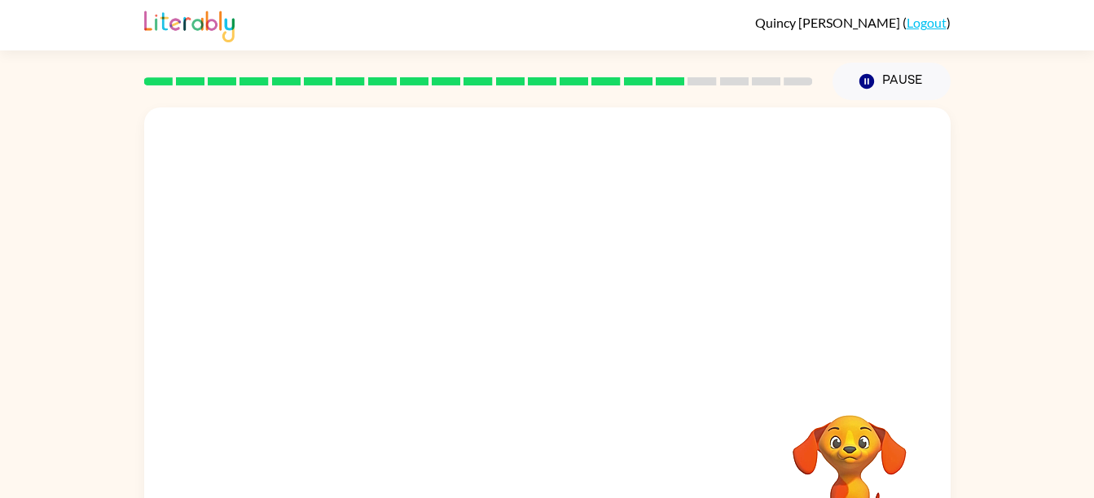
click at [704, 312] on div at bounding box center [547, 244] width 806 height 274
click at [704, 312] on div at bounding box center [507, 311] width 695 height 59
click at [286, 469] on div at bounding box center [547, 490] width 774 height 134
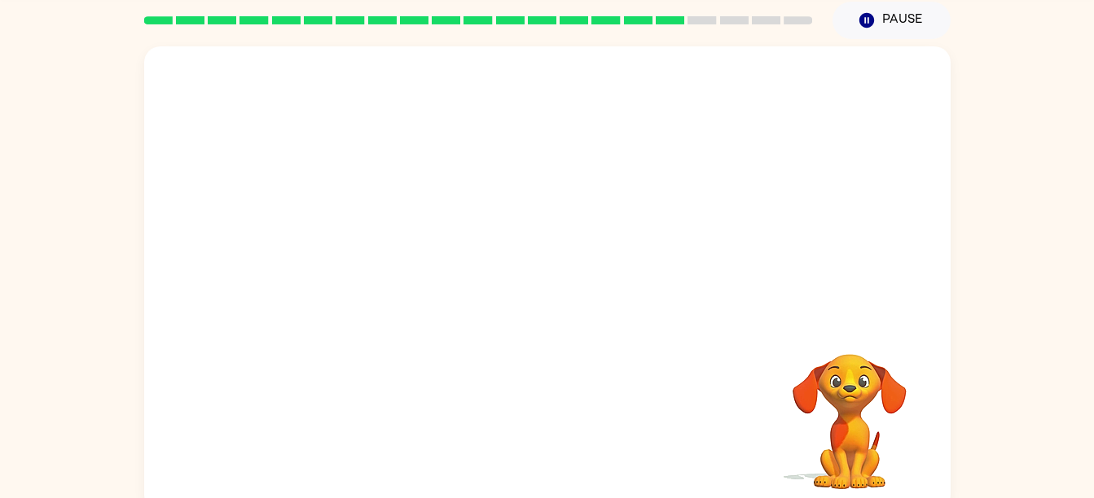
scroll to position [74, 0]
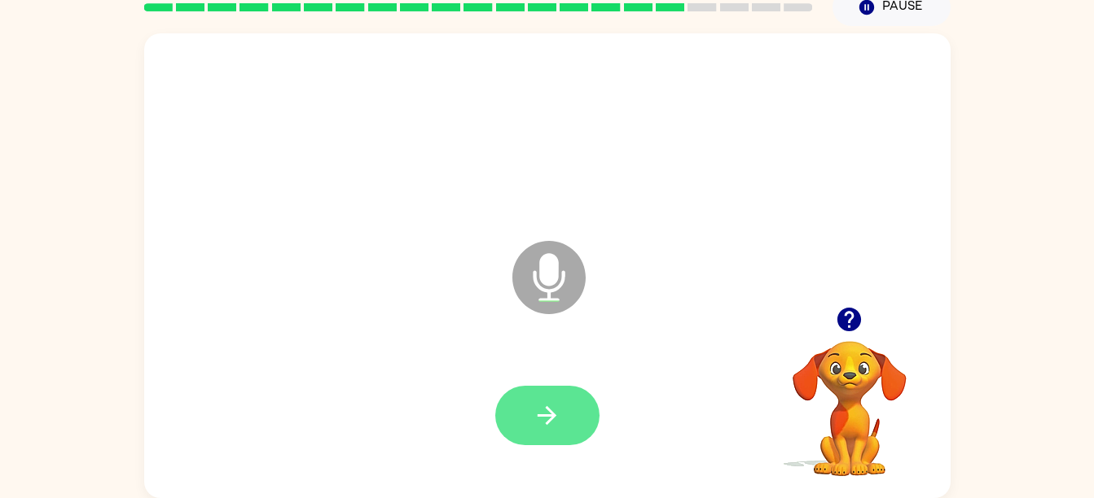
click at [521, 411] on button "button" at bounding box center [547, 415] width 104 height 59
click at [565, 434] on button "button" at bounding box center [547, 415] width 104 height 59
click at [520, 440] on button "button" at bounding box center [547, 415] width 104 height 59
click at [554, 437] on button "button" at bounding box center [547, 415] width 104 height 59
click at [546, 422] on icon "button" at bounding box center [547, 415] width 29 height 29
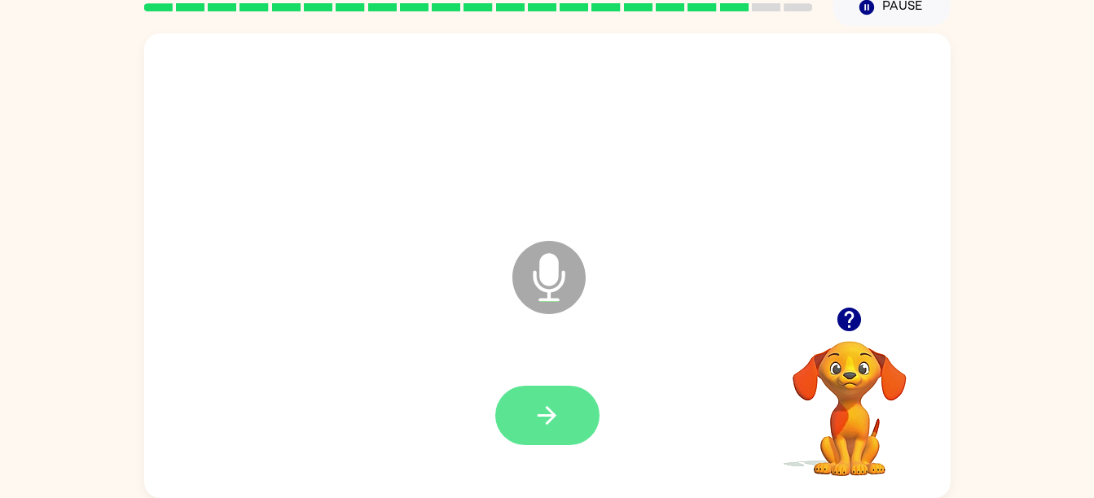
click at [523, 421] on button "button" at bounding box center [547, 415] width 104 height 59
click at [540, 410] on icon "button" at bounding box center [547, 415] width 29 height 29
click at [536, 408] on icon "button" at bounding box center [547, 415] width 29 height 29
click at [562, 419] on button "button" at bounding box center [547, 415] width 104 height 59
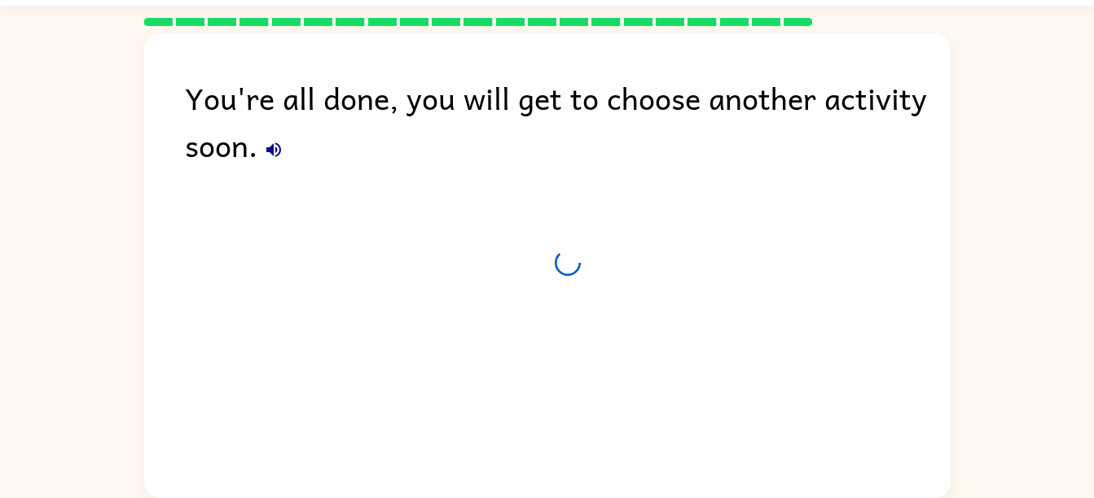
scroll to position [45, 0]
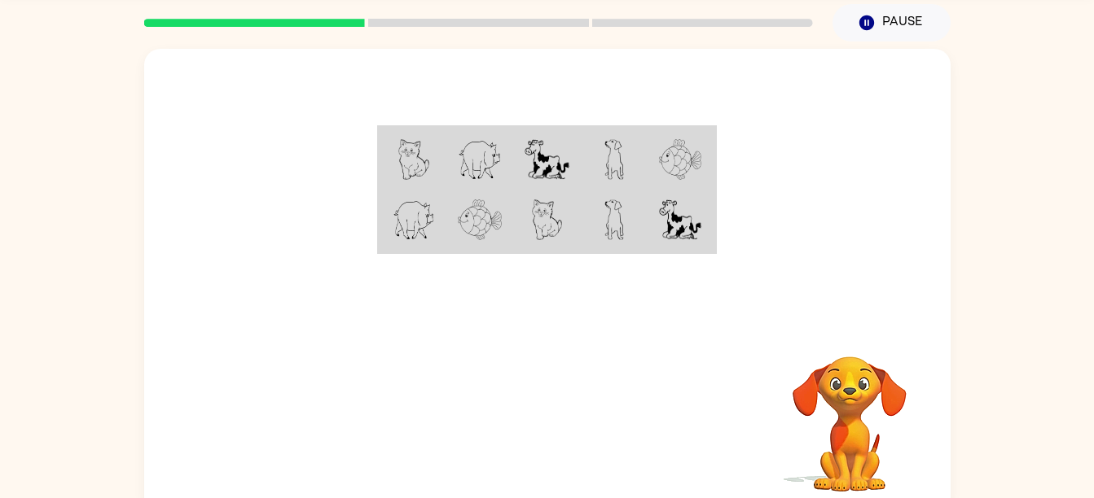
scroll to position [60, 0]
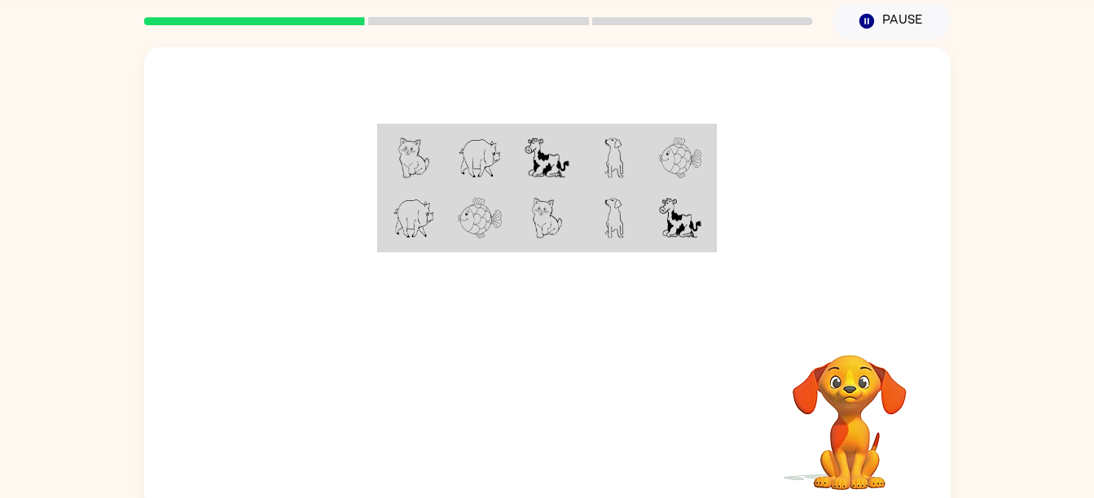
click at [67, 304] on div "Your browser must support playing .mp4 files to use Literably. Please try using…" at bounding box center [547, 276] width 1094 height 472
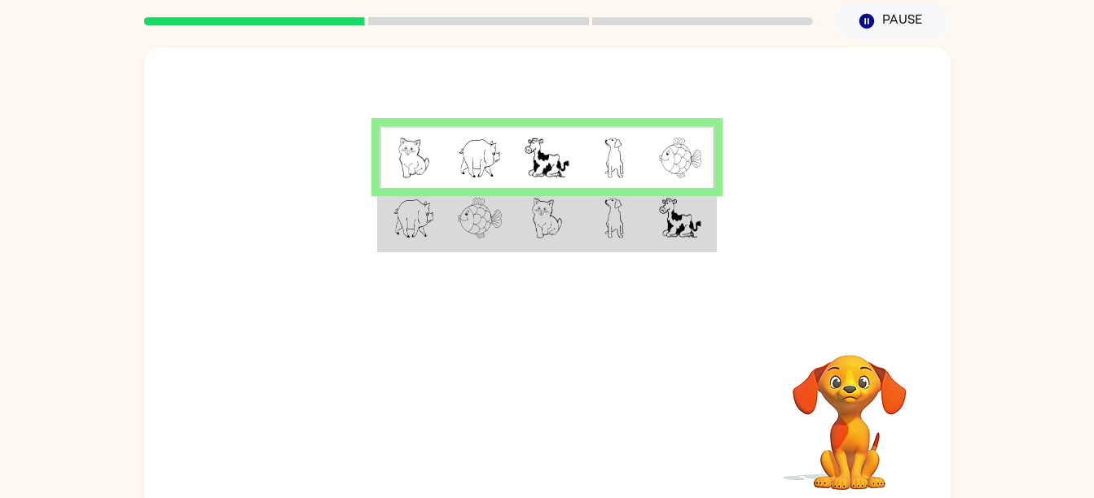
click at [517, 222] on td at bounding box center [546, 219] width 67 height 63
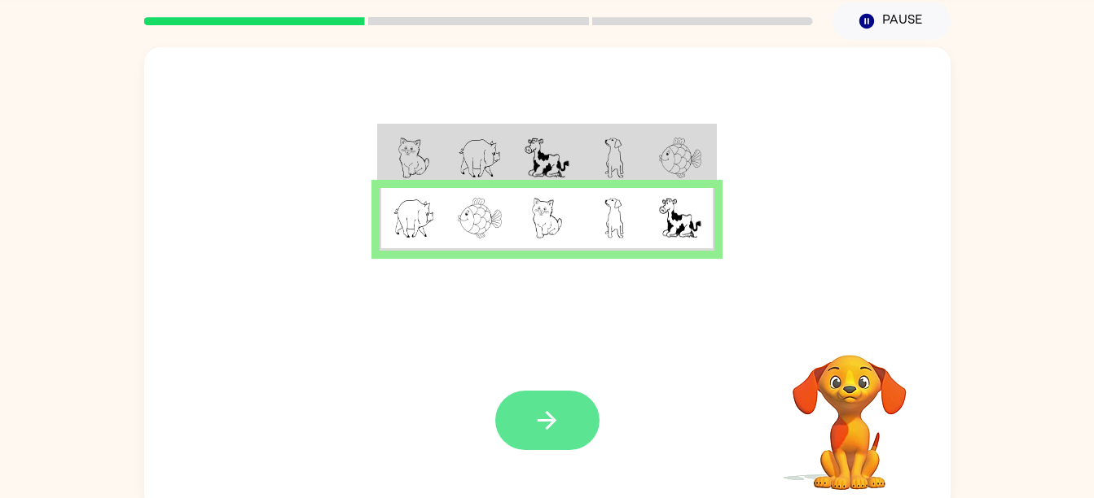
click at [552, 402] on button "button" at bounding box center [547, 420] width 104 height 59
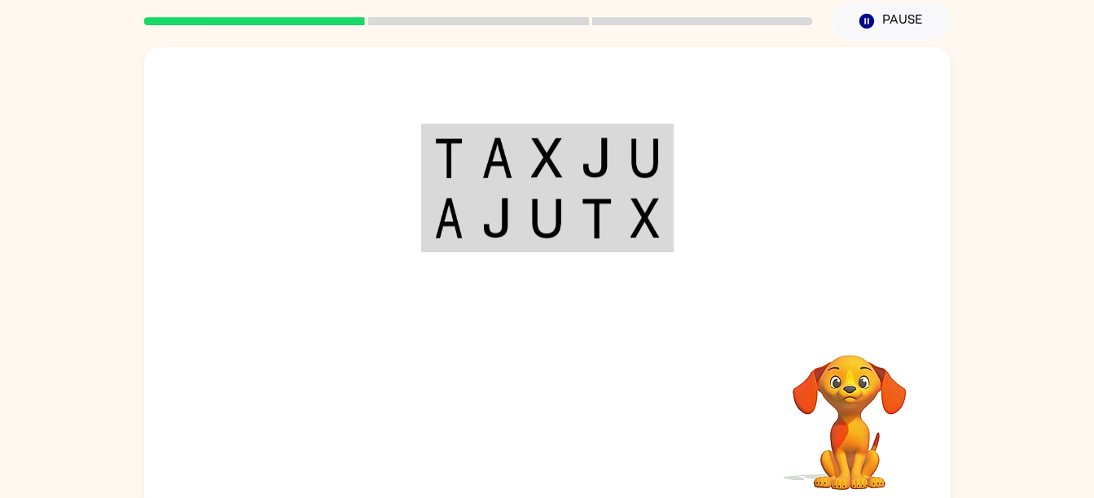
click at [520, 163] on td at bounding box center [497, 157] width 50 height 63
click at [572, 151] on td at bounding box center [597, 157] width 50 height 63
click at [610, 160] on img at bounding box center [596, 158] width 31 height 41
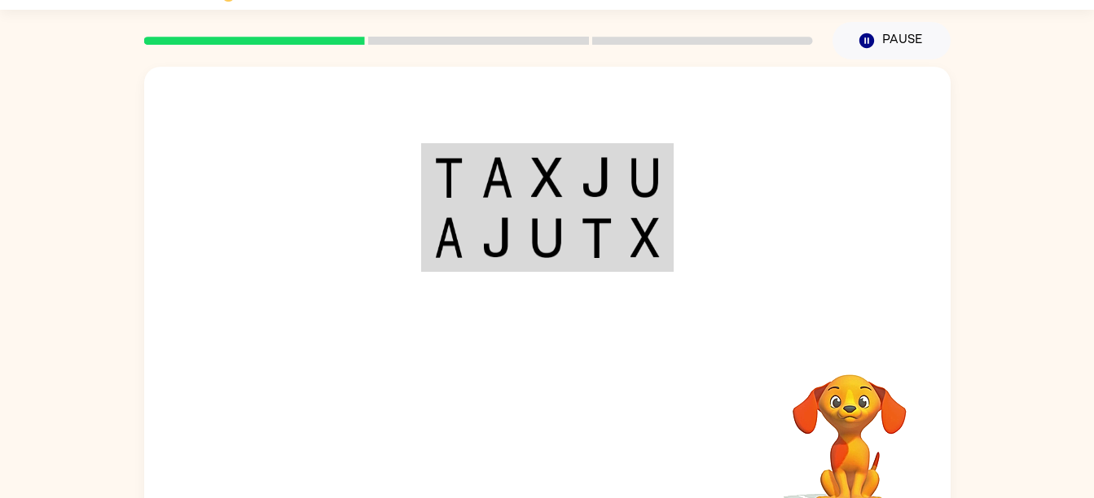
scroll to position [45, 0]
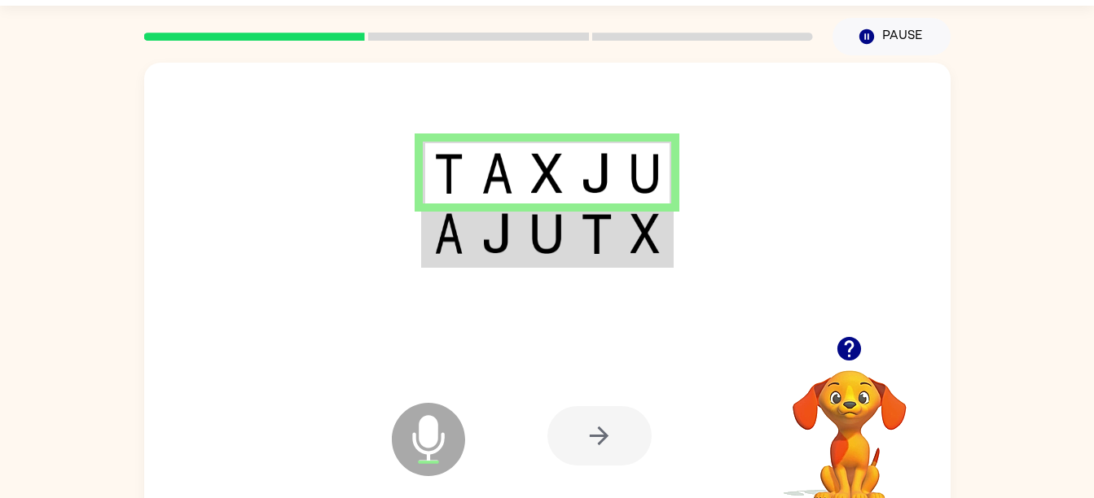
click at [598, 242] on img at bounding box center [596, 233] width 31 height 41
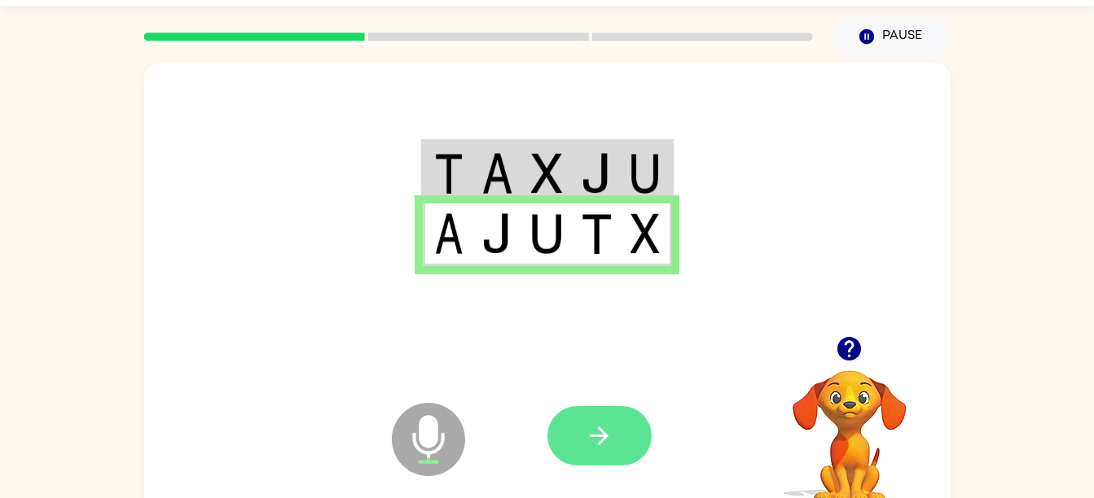
click at [614, 464] on button "button" at bounding box center [599, 435] width 104 height 59
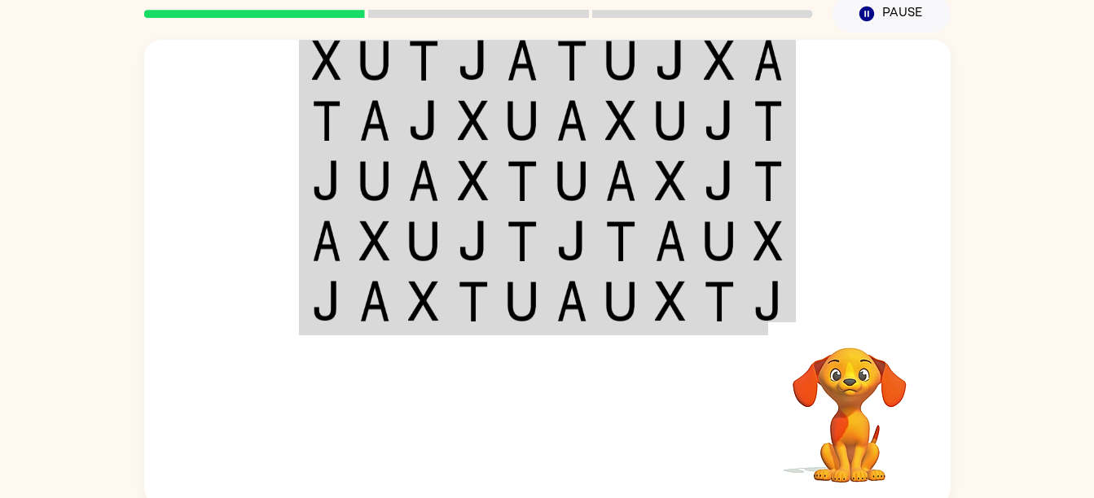
scroll to position [74, 0]
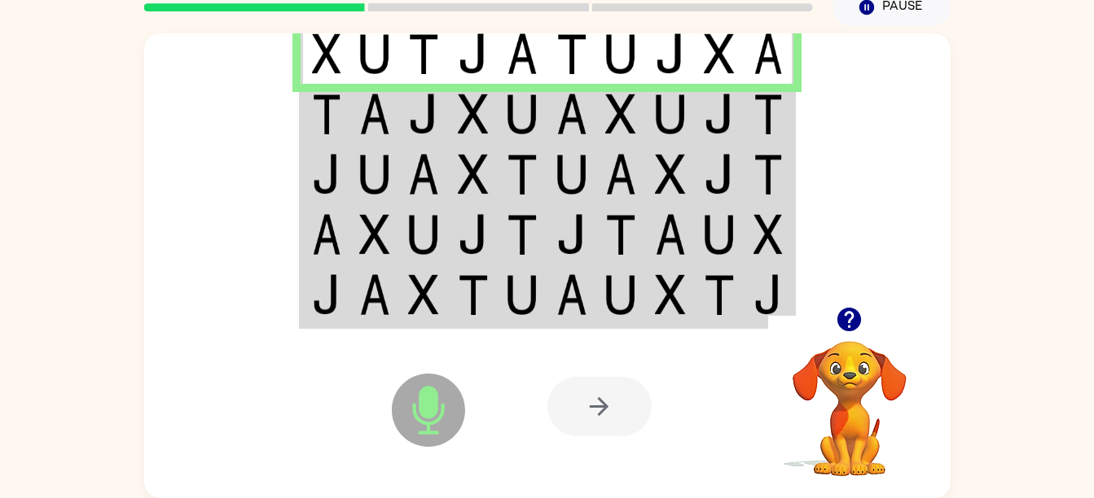
click at [353, 119] on td at bounding box center [375, 114] width 50 height 60
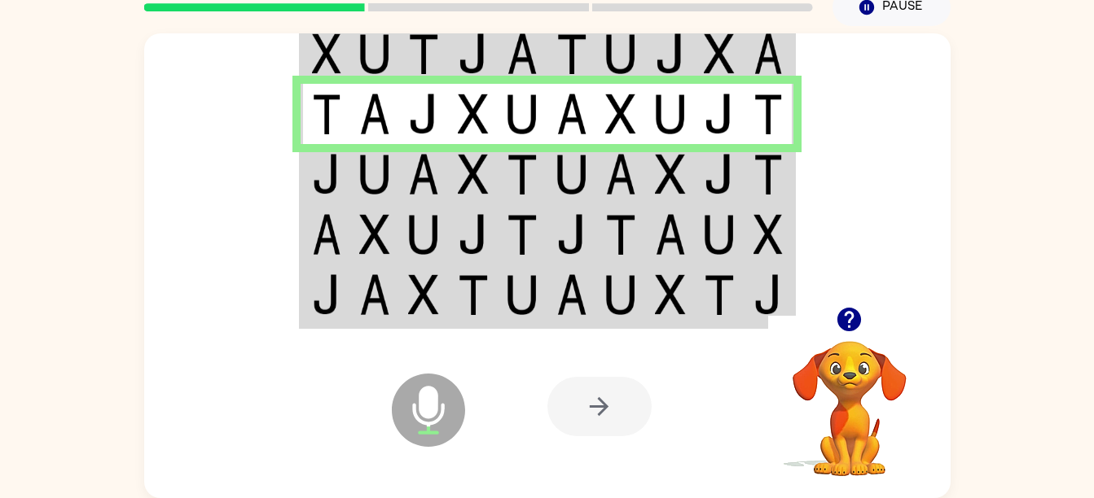
click at [334, 185] on img at bounding box center [326, 174] width 29 height 41
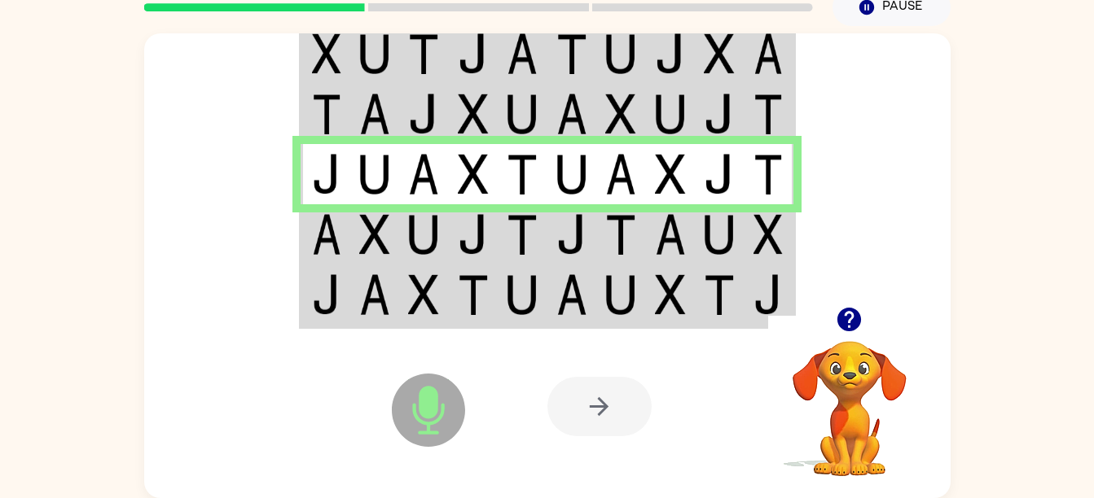
click at [347, 235] on td at bounding box center [326, 234] width 50 height 60
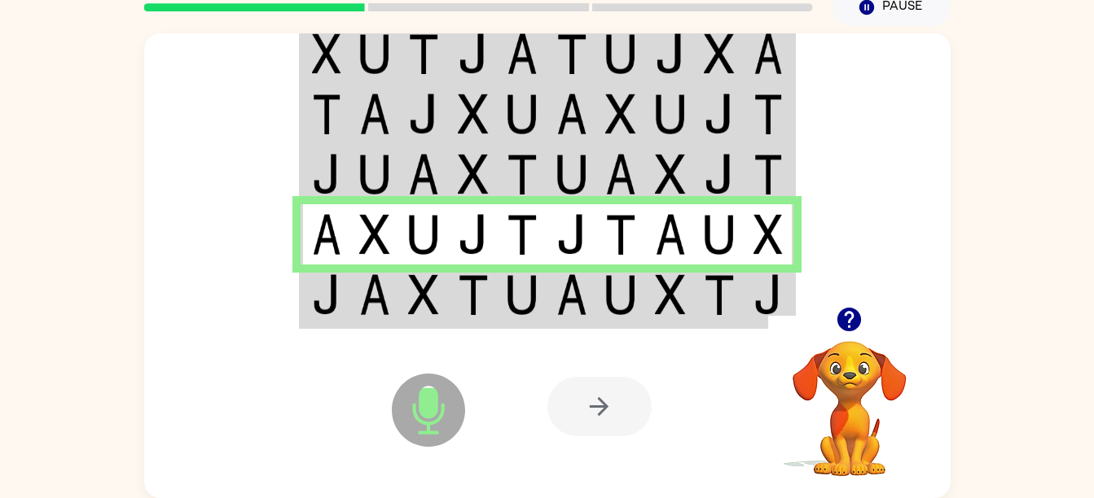
click at [325, 298] on img at bounding box center [326, 294] width 29 height 41
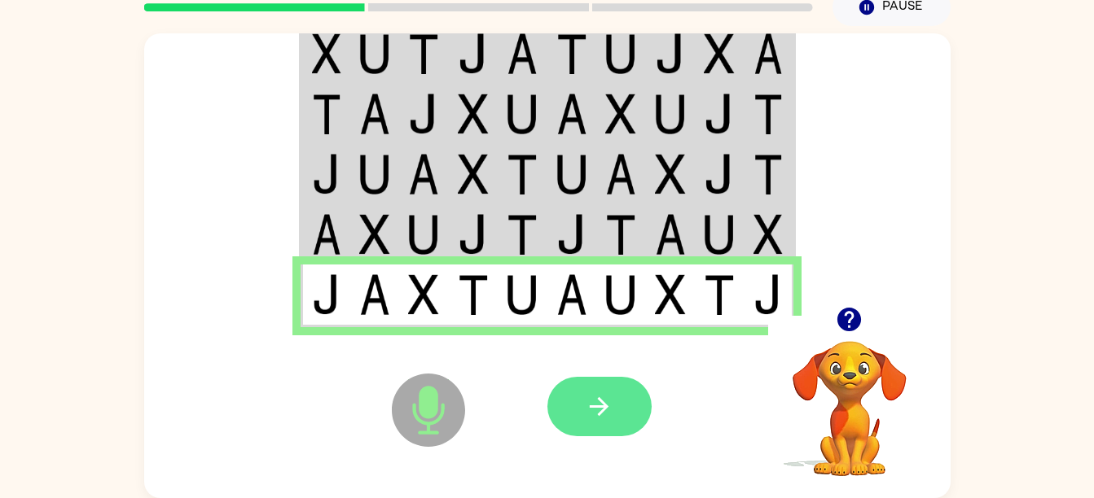
click at [587, 400] on icon "button" at bounding box center [599, 407] width 29 height 29
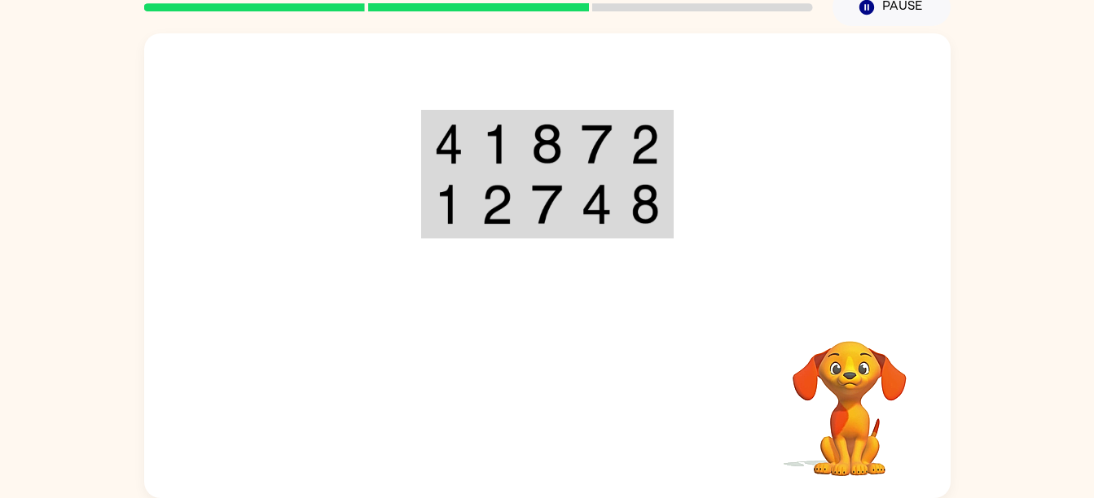
click at [704, 312] on div "Your browser must support playing .mp4 files to use Literably. Please try using…" at bounding box center [547, 265] width 806 height 465
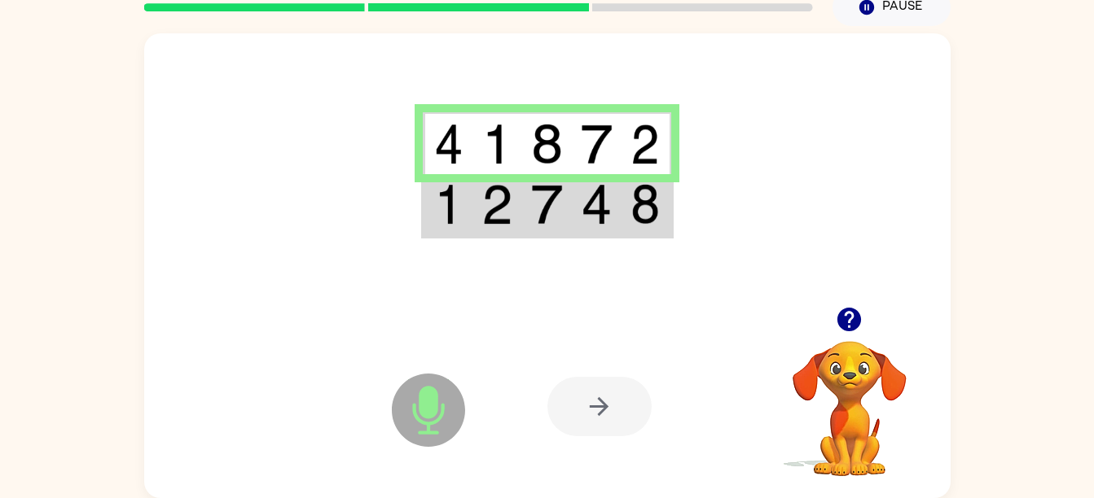
click at [445, 224] on img at bounding box center [448, 204] width 29 height 41
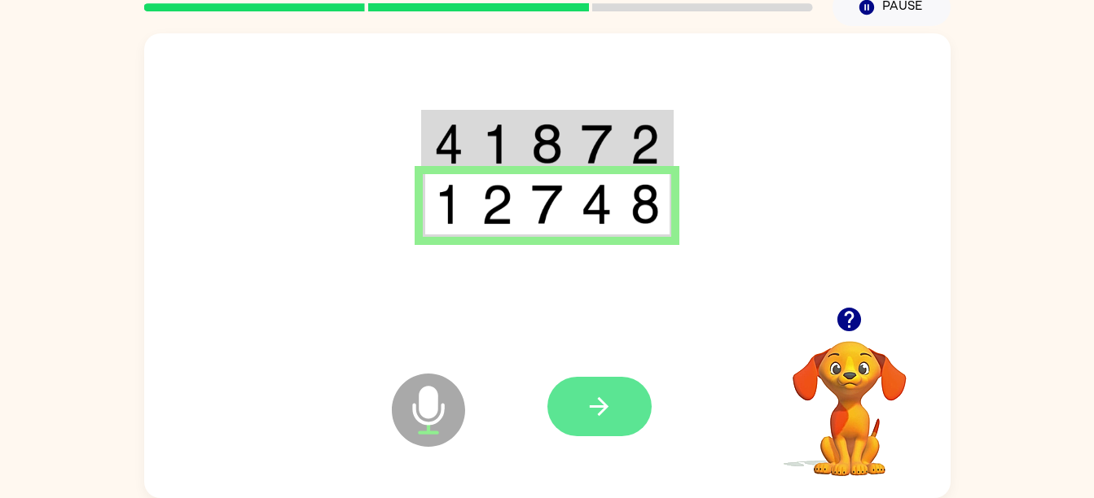
click at [590, 408] on icon "button" at bounding box center [599, 406] width 19 height 19
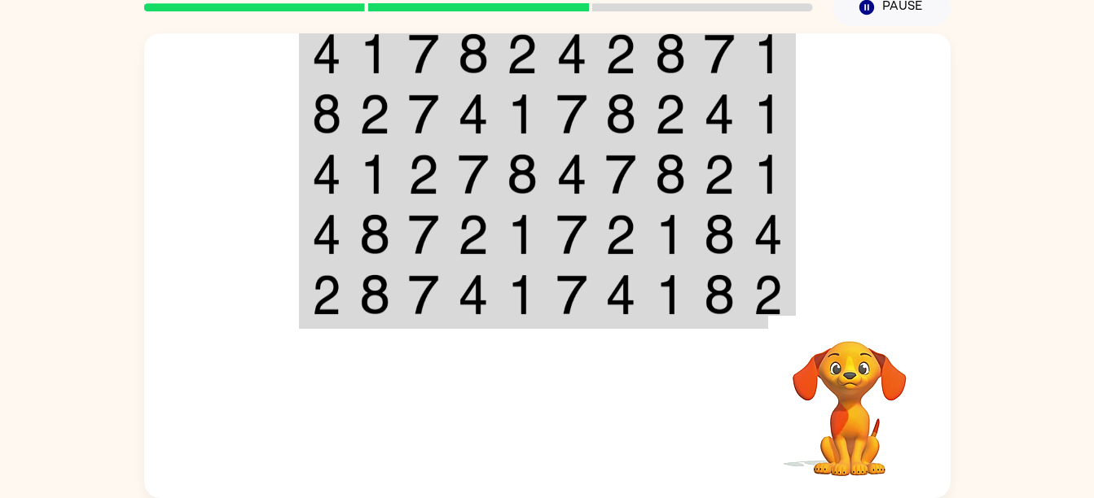
click at [704, 312] on img at bounding box center [719, 294] width 31 height 41
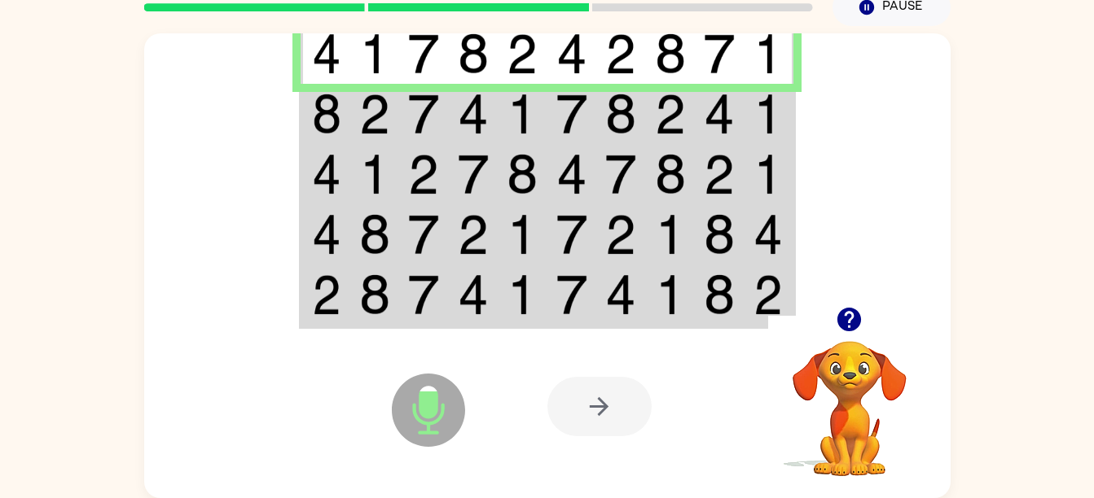
click at [340, 103] on img at bounding box center [326, 114] width 29 height 41
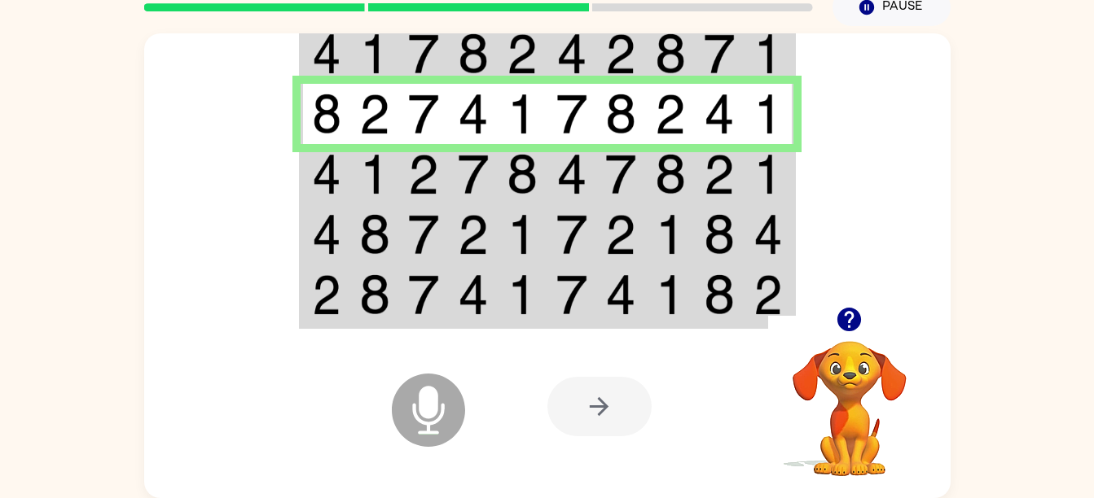
click at [346, 186] on td at bounding box center [326, 174] width 50 height 60
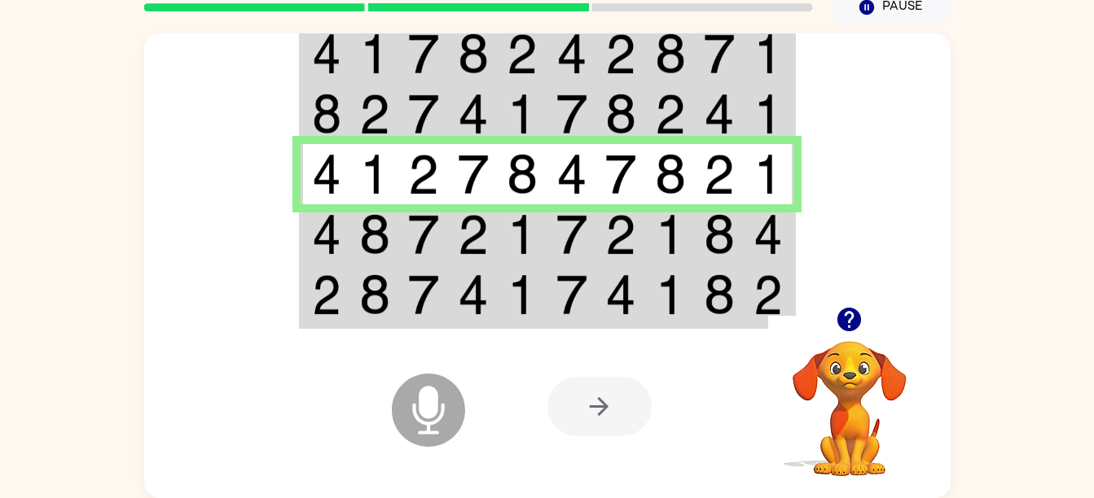
click at [359, 227] on img at bounding box center [374, 234] width 31 height 41
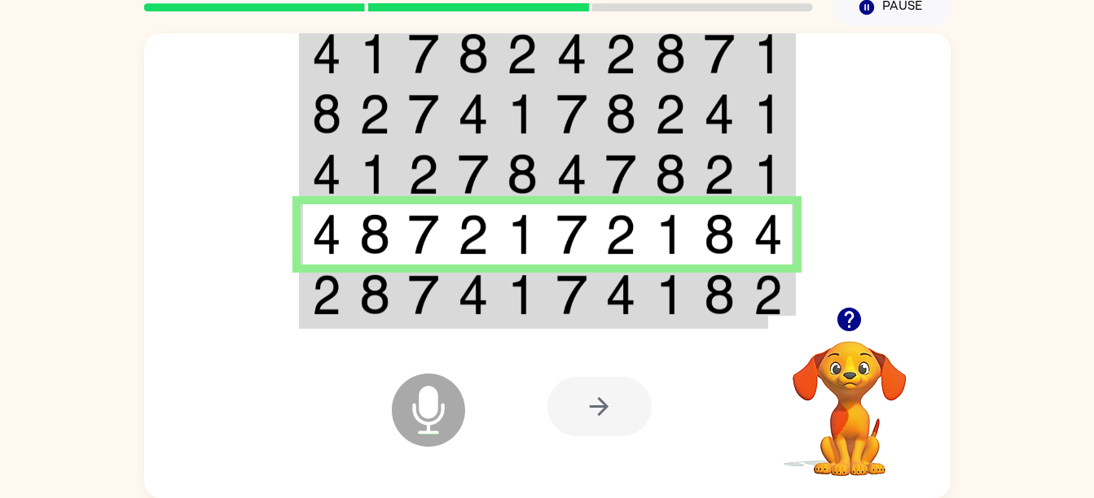
click at [359, 282] on img at bounding box center [374, 294] width 31 height 41
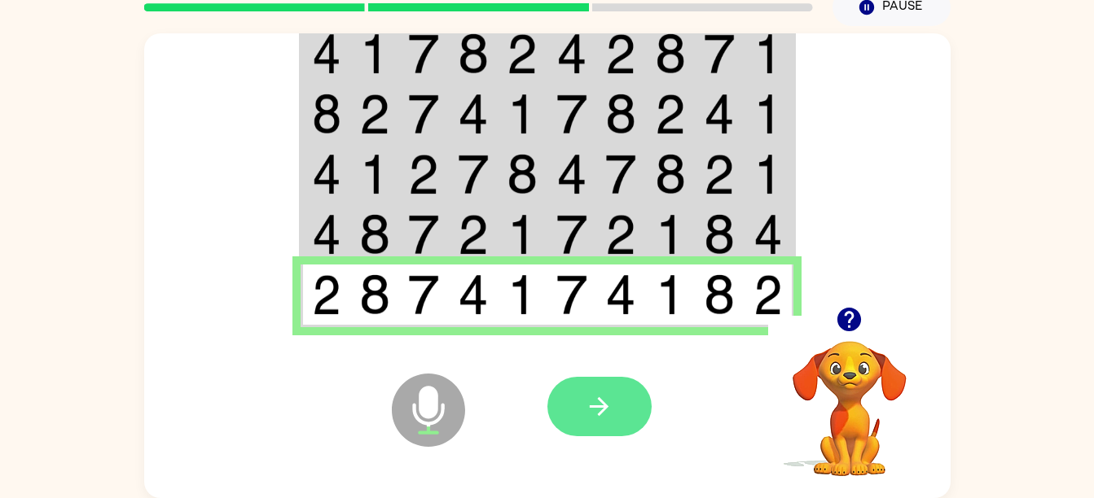
click at [598, 426] on button "button" at bounding box center [599, 406] width 104 height 59
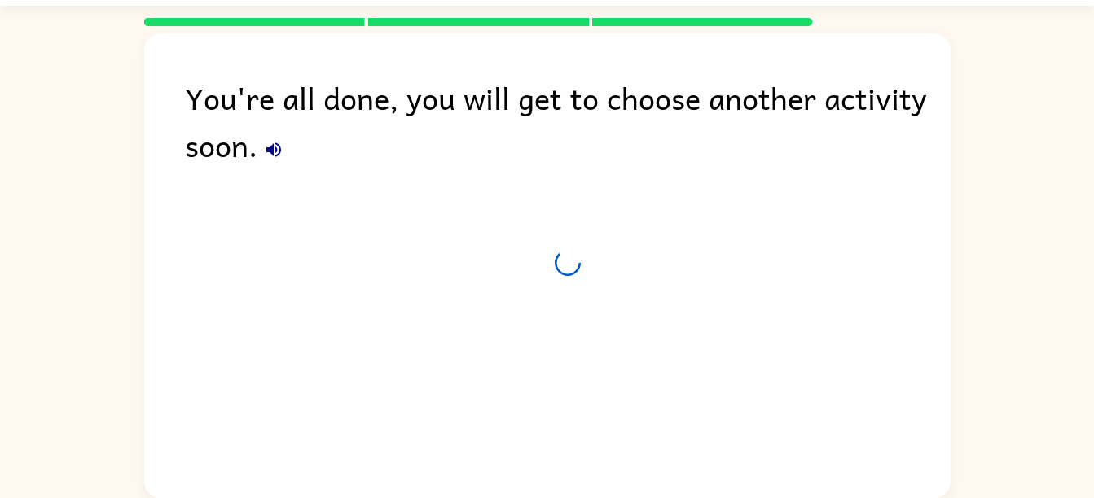
scroll to position [45, 0]
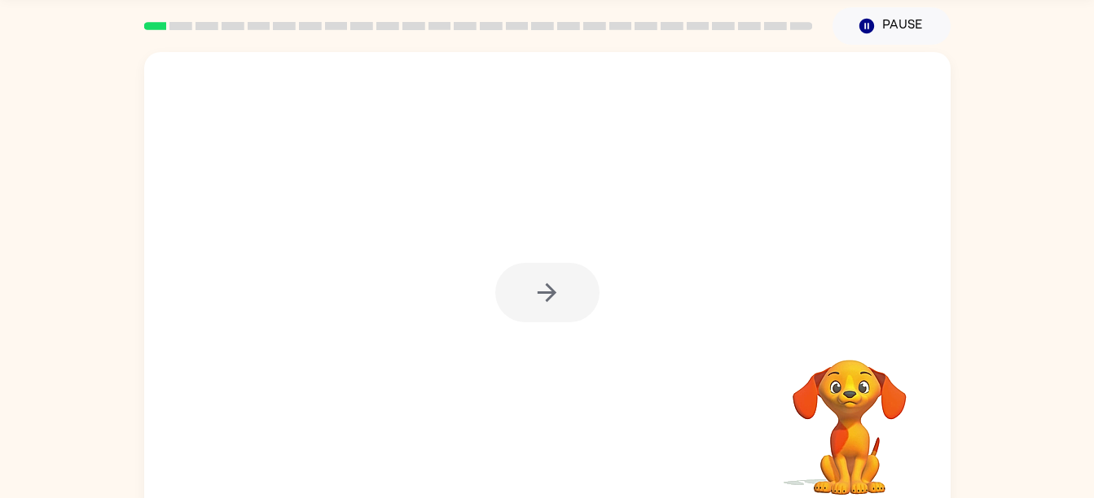
scroll to position [74, 0]
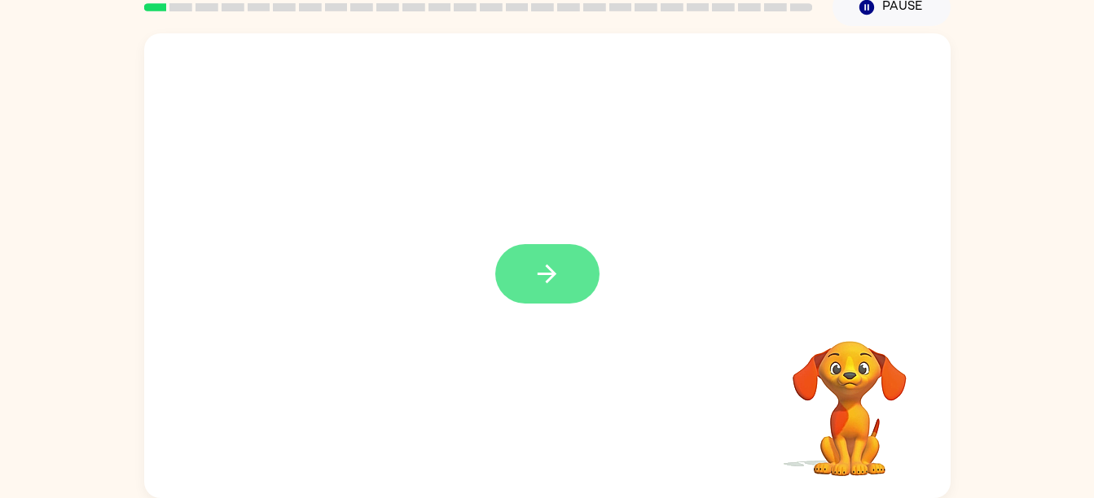
click at [565, 301] on button "button" at bounding box center [547, 273] width 104 height 59
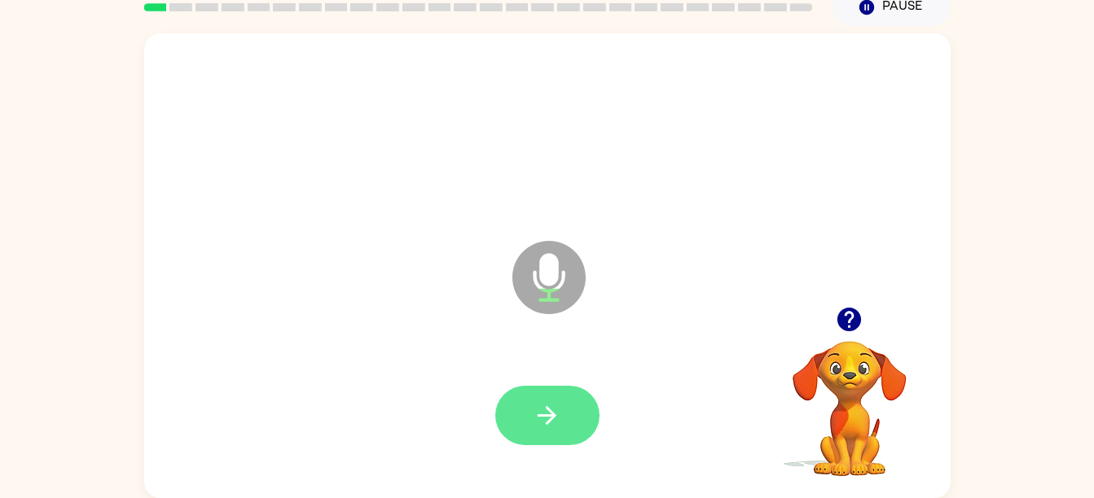
click at [540, 423] on icon "button" at bounding box center [547, 415] width 29 height 29
click at [572, 426] on button "button" at bounding box center [547, 415] width 104 height 59
click at [556, 416] on icon "button" at bounding box center [547, 415] width 29 height 29
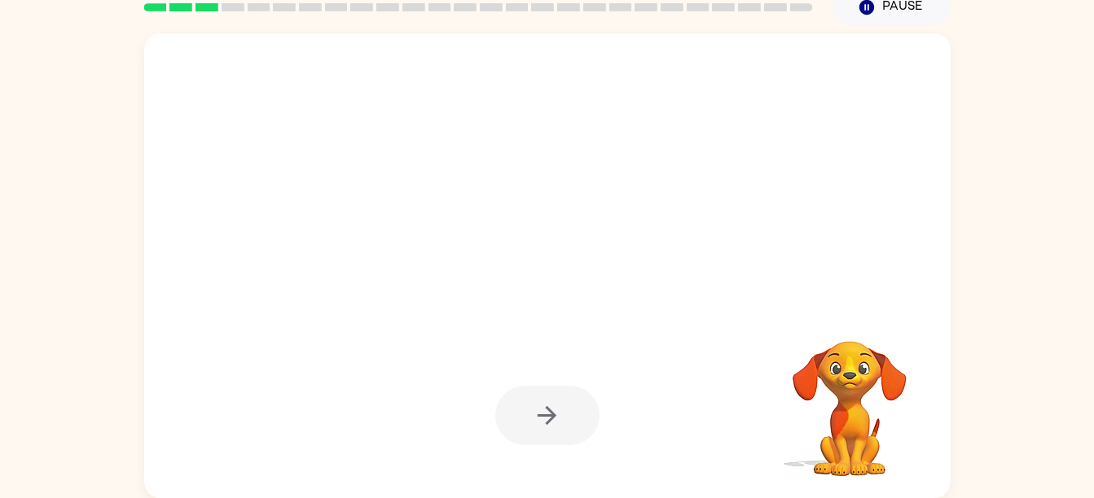
click at [704, 312] on div at bounding box center [547, 265] width 806 height 465
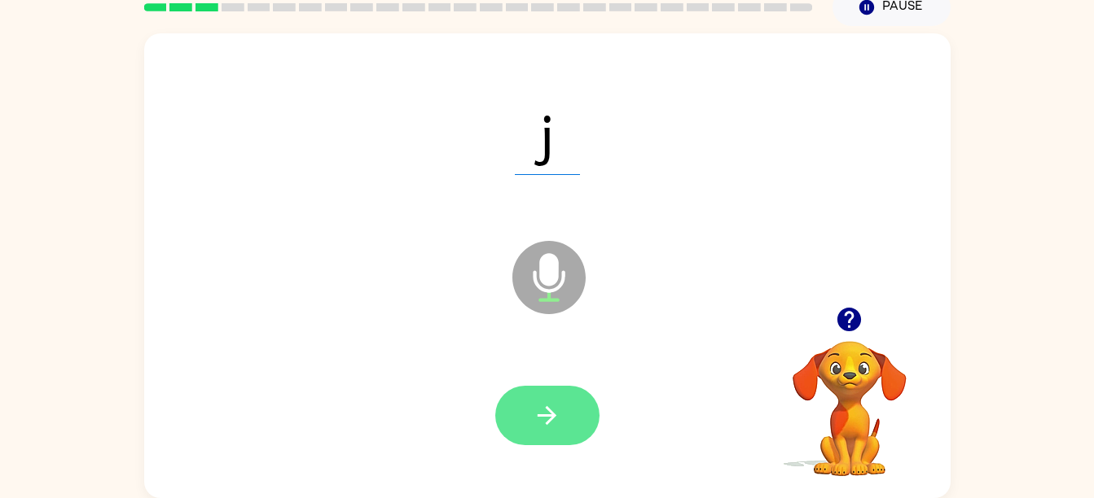
click at [566, 424] on button "button" at bounding box center [547, 415] width 104 height 59
click at [532, 424] on button "button" at bounding box center [547, 415] width 104 height 59
click at [553, 435] on button "button" at bounding box center [547, 415] width 104 height 59
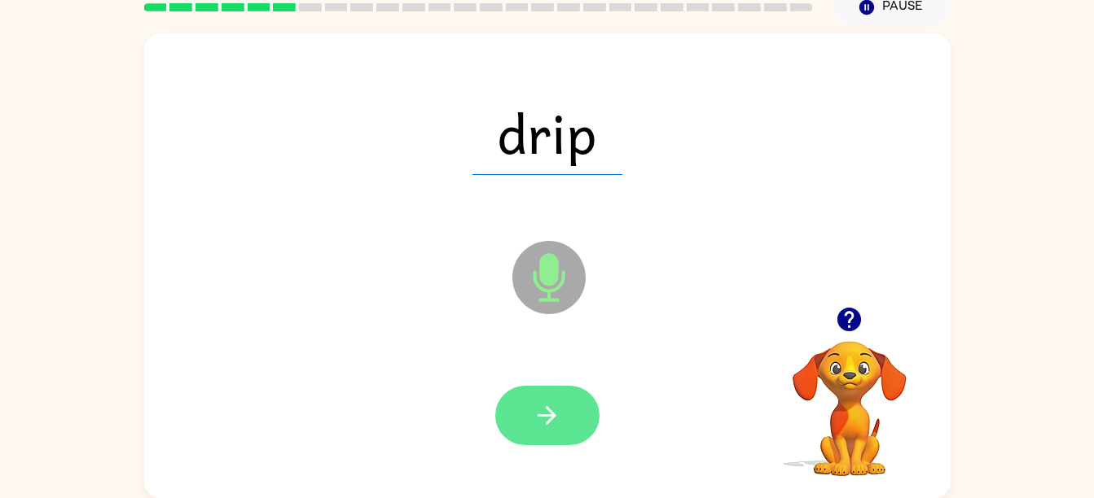
click at [559, 429] on icon "button" at bounding box center [547, 415] width 29 height 29
click at [533, 430] on button "button" at bounding box center [547, 415] width 104 height 59
click at [545, 418] on icon "button" at bounding box center [547, 415] width 29 height 29
click at [521, 440] on button "button" at bounding box center [547, 415] width 104 height 59
click at [565, 414] on button "button" at bounding box center [547, 415] width 104 height 59
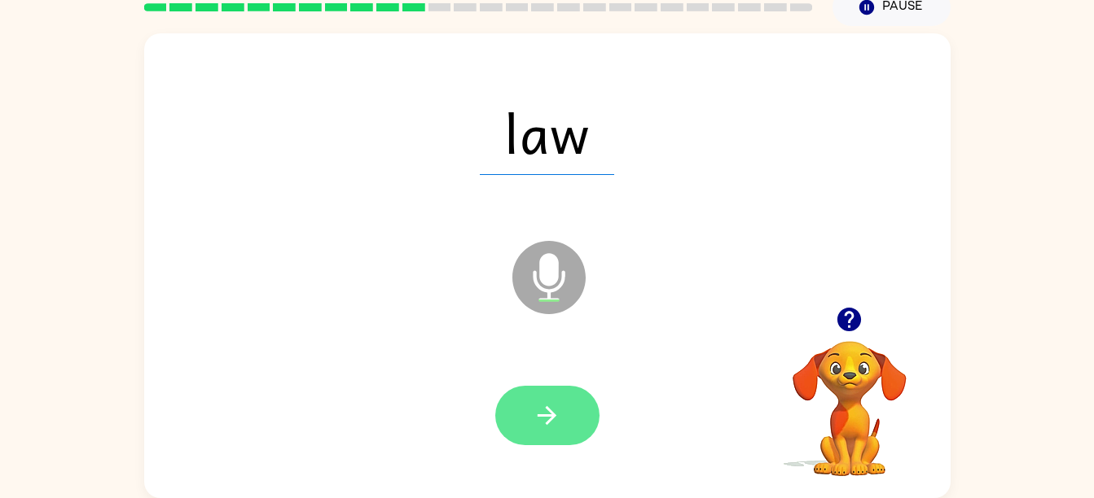
click at [561, 423] on button "button" at bounding box center [547, 415] width 104 height 59
click at [546, 432] on button "button" at bounding box center [547, 415] width 104 height 59
click at [546, 429] on icon "button" at bounding box center [547, 415] width 29 height 29
click at [529, 423] on button "button" at bounding box center [547, 415] width 104 height 59
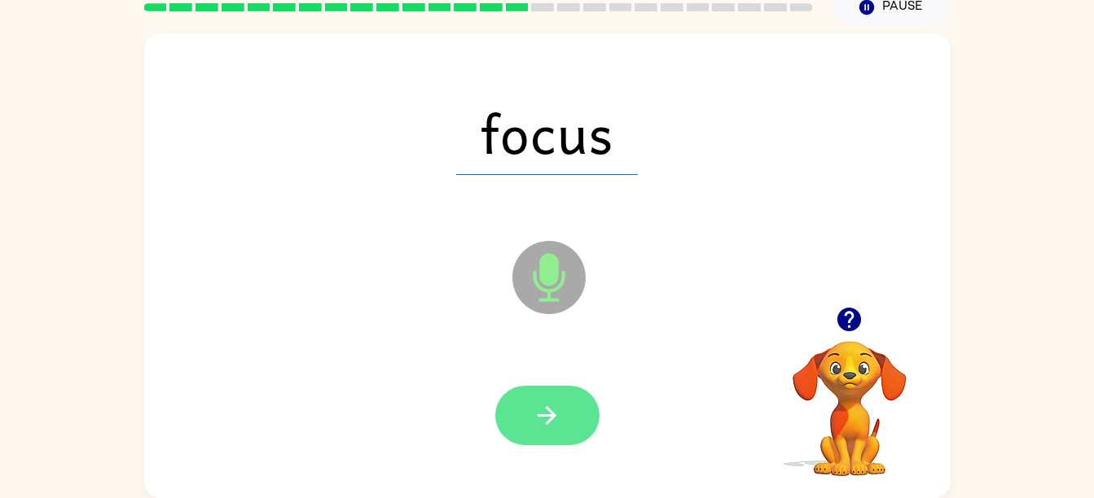
click at [542, 422] on icon "button" at bounding box center [547, 415] width 29 height 29
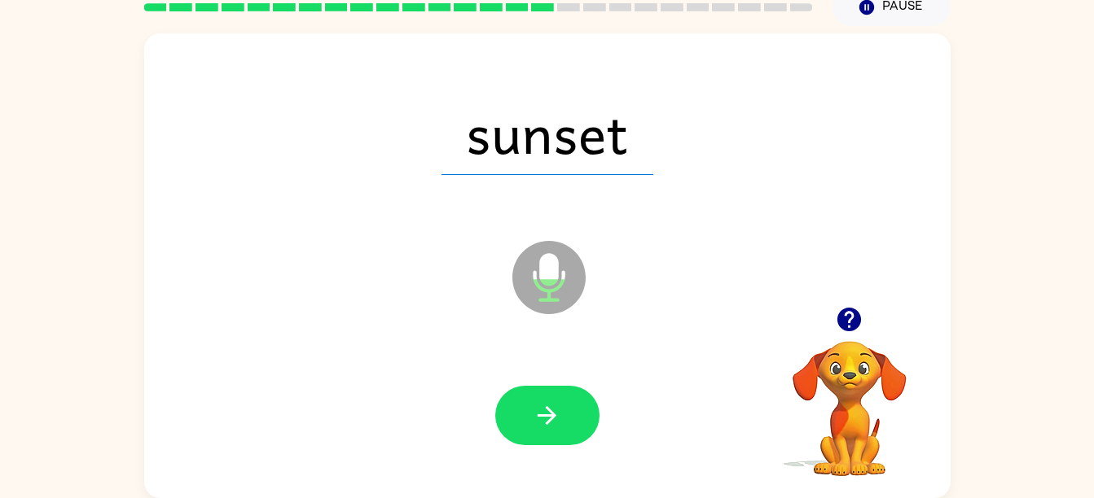
click at [704, 312] on icon "Microphone The Microphone is here when it is your turn to talk" at bounding box center [630, 298] width 244 height 122
click at [552, 419] on icon "button" at bounding box center [546, 415] width 19 height 19
click at [704, 312] on icon "Microphone The Microphone is here when it is your turn to talk" at bounding box center [630, 298] width 244 height 122
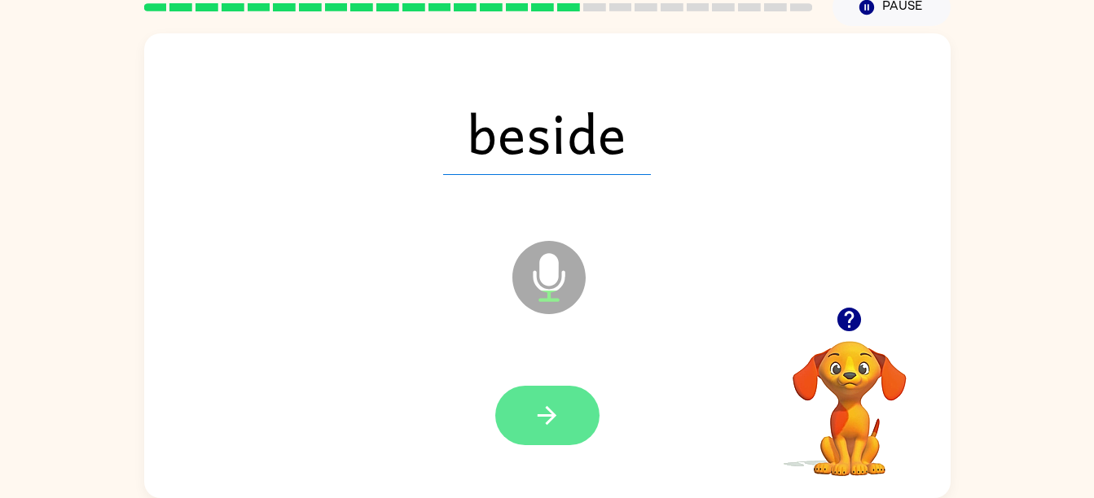
click at [557, 422] on icon "button" at bounding box center [547, 415] width 29 height 29
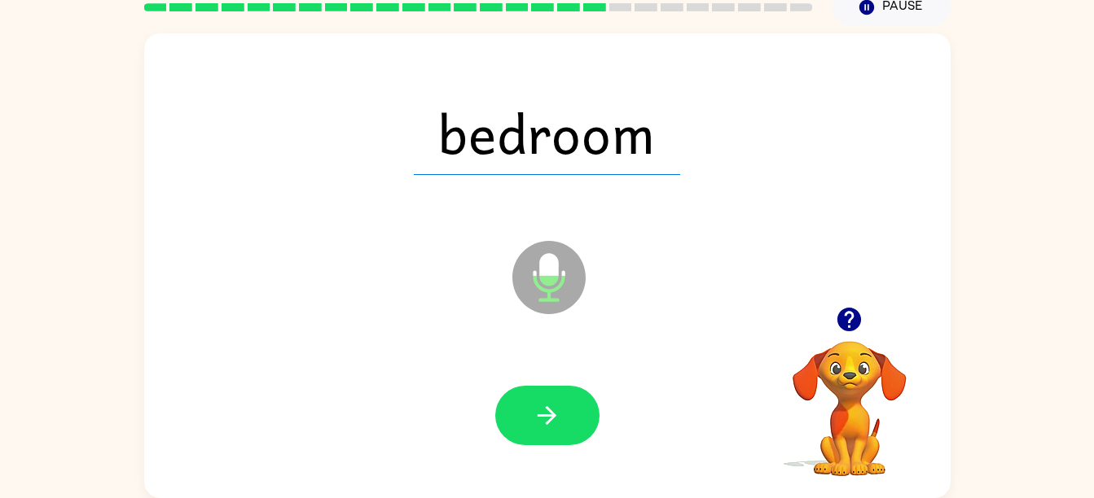
click at [704, 312] on icon "Microphone The Microphone is here when it is your turn to talk" at bounding box center [630, 298] width 244 height 122
click at [563, 404] on button "button" at bounding box center [547, 415] width 104 height 59
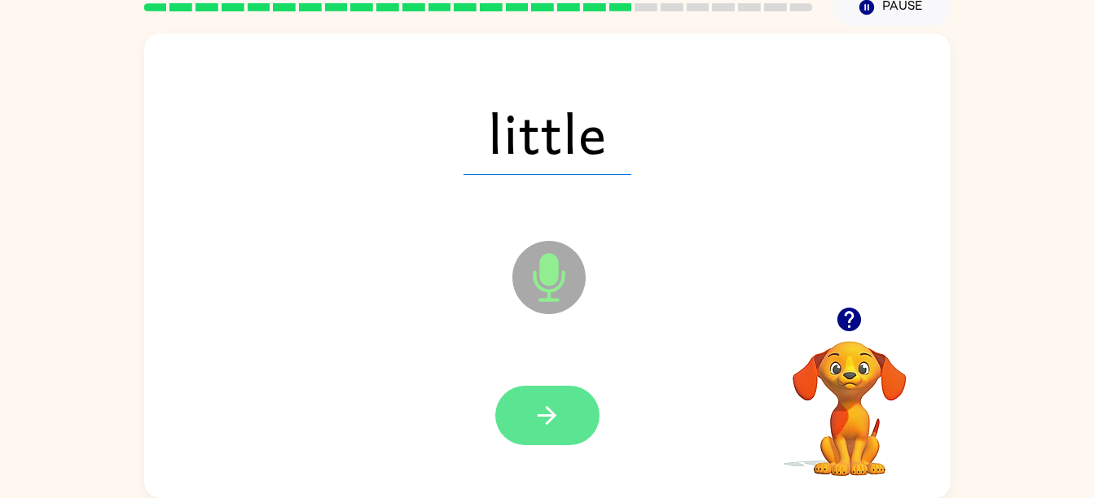
click at [541, 413] on icon "button" at bounding box center [547, 415] width 29 height 29
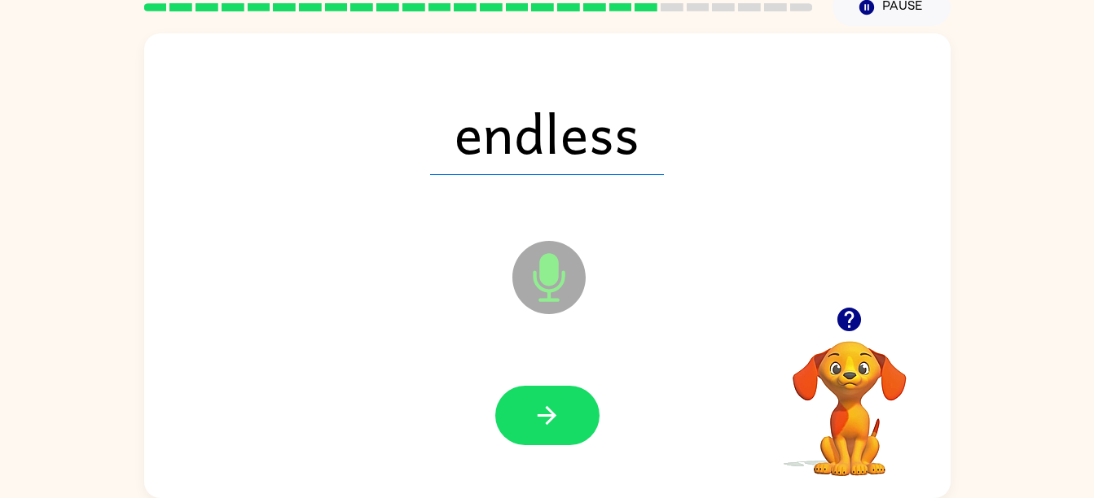
click at [704, 312] on icon "Microphone The Microphone is here when it is your turn to talk" at bounding box center [630, 298] width 244 height 122
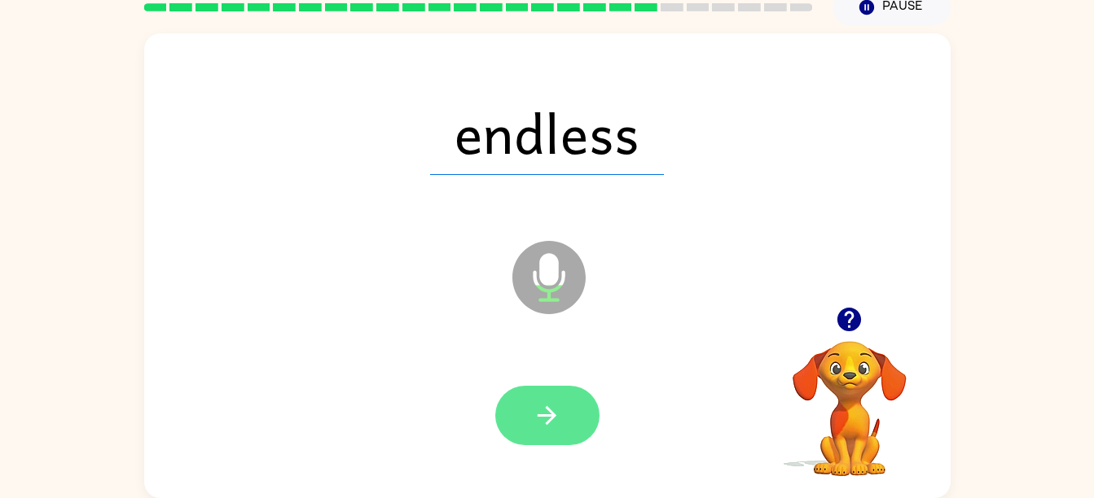
click at [555, 442] on button "button" at bounding box center [547, 415] width 104 height 59
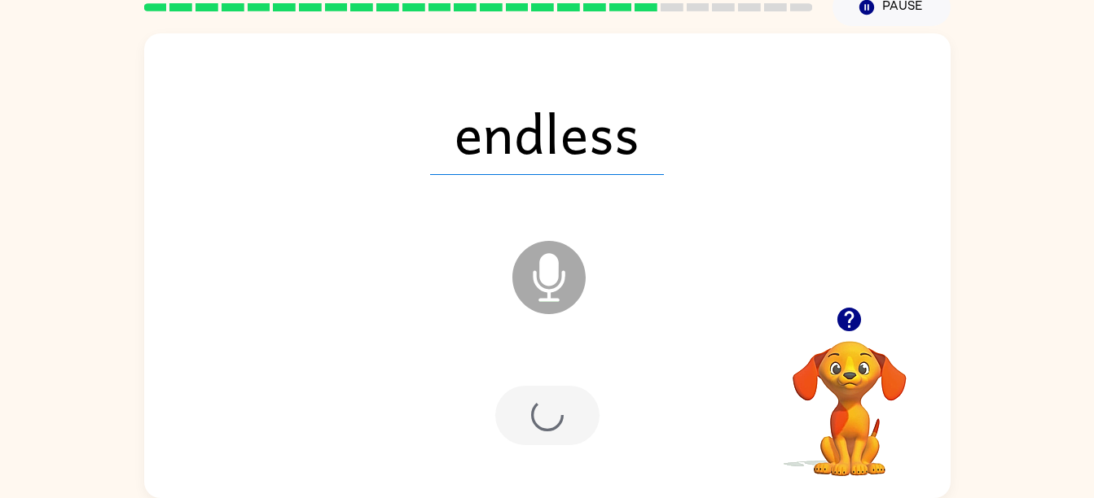
click at [539, 419] on div at bounding box center [547, 415] width 104 height 59
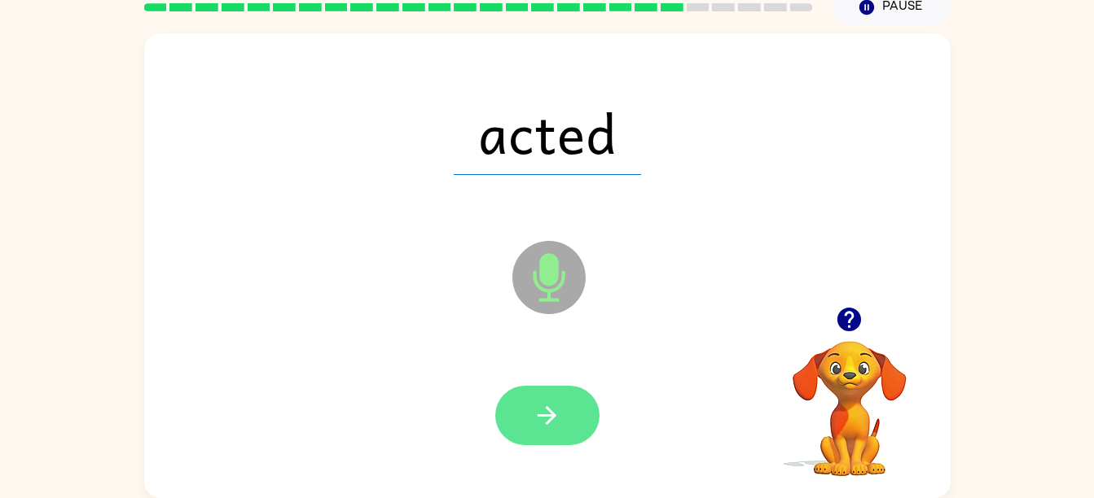
click at [567, 413] on button "button" at bounding box center [547, 415] width 104 height 59
click at [553, 437] on button "button" at bounding box center [547, 415] width 104 height 59
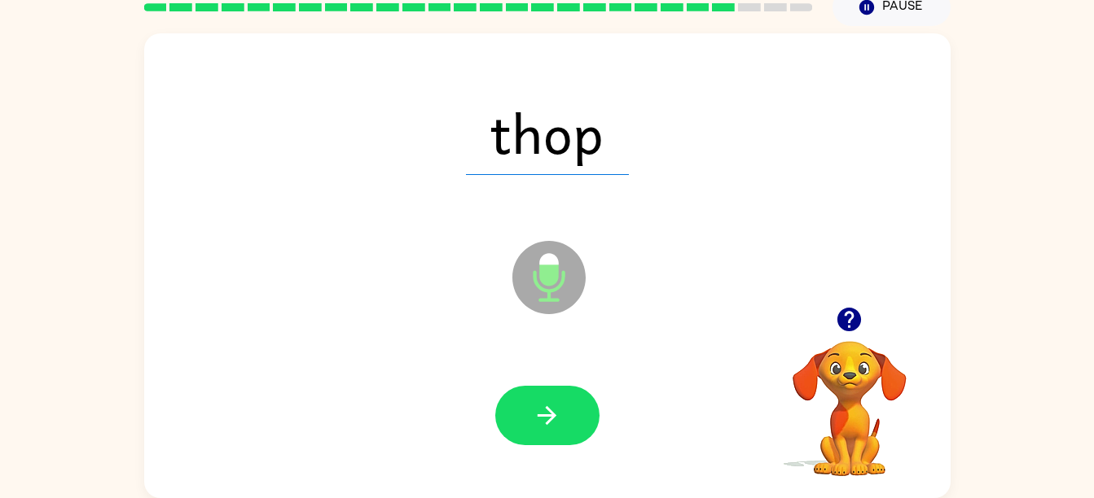
click at [704, 312] on icon "Microphone The Microphone is here when it is your turn to talk" at bounding box center [630, 298] width 244 height 122
click at [564, 410] on button "button" at bounding box center [547, 415] width 104 height 59
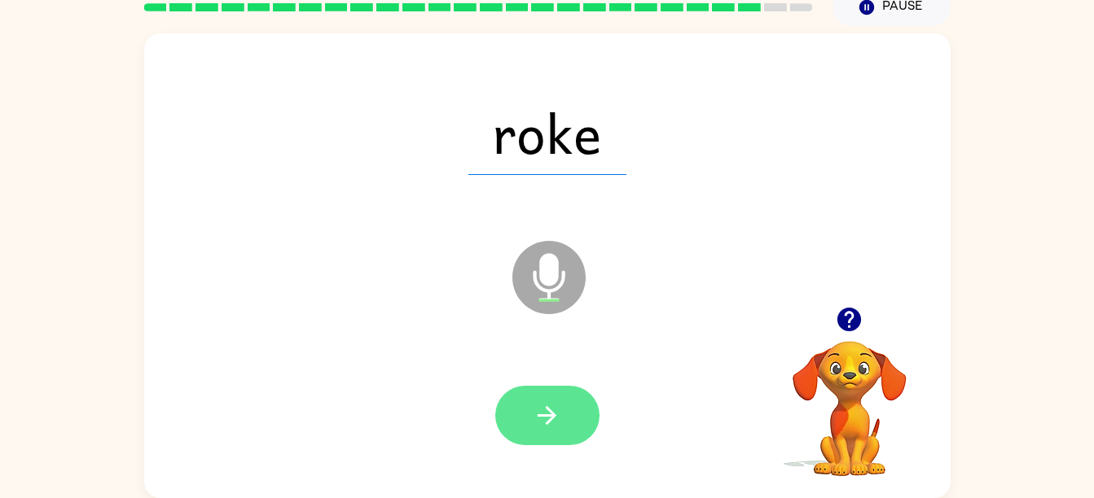
click at [543, 406] on icon "button" at bounding box center [547, 415] width 29 height 29
click at [553, 433] on button "button" at bounding box center [547, 415] width 104 height 59
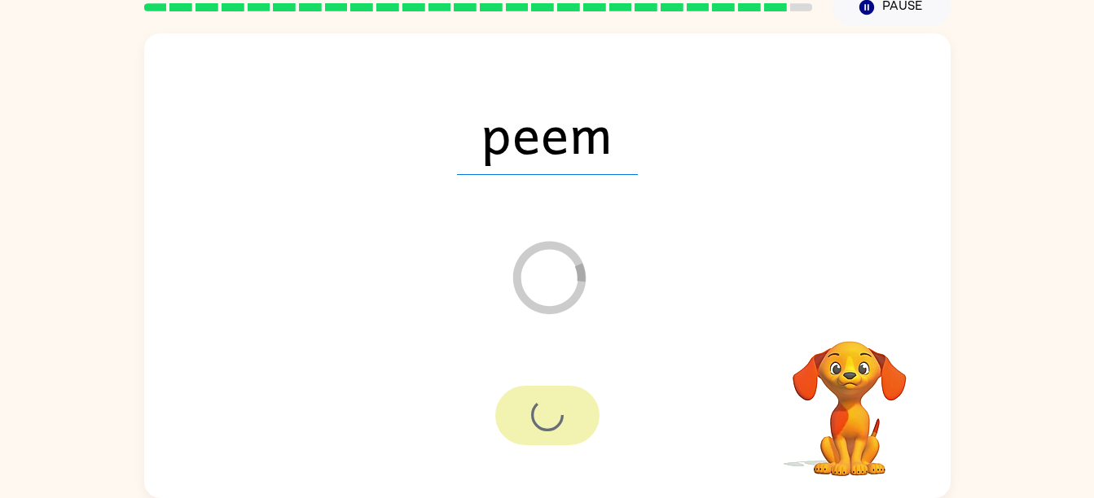
scroll to position [45, 0]
